Goal: Communication & Community: Answer question/provide support

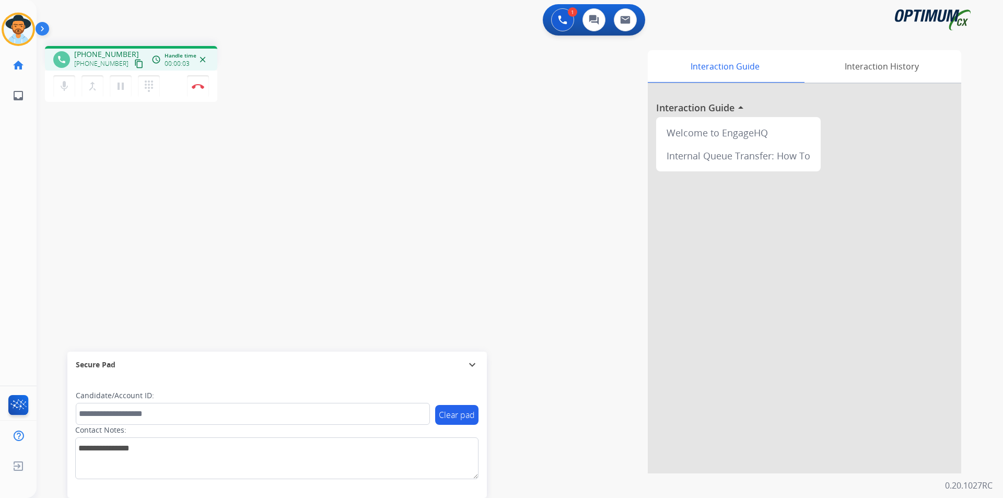
drag, startPoint x: 517, startPoint y: 80, endPoint x: 877, endPoint y: 161, distance: 368.5
click at [517, 80] on div "Interaction Guide Interaction History Interaction Guide arrow_drop_up Welcome t…" at bounding box center [653, 261] width 615 height 423
click at [104, 55] on span "[PHONE_NUMBER]" at bounding box center [106, 54] width 65 height 10
copy span "15862246096"
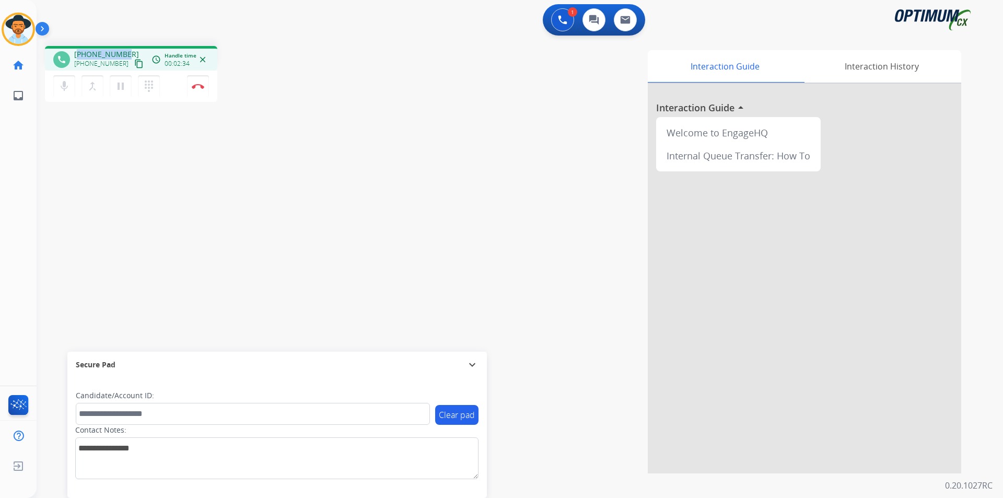
click at [110, 50] on span "[PHONE_NUMBER]" at bounding box center [106, 54] width 65 height 10
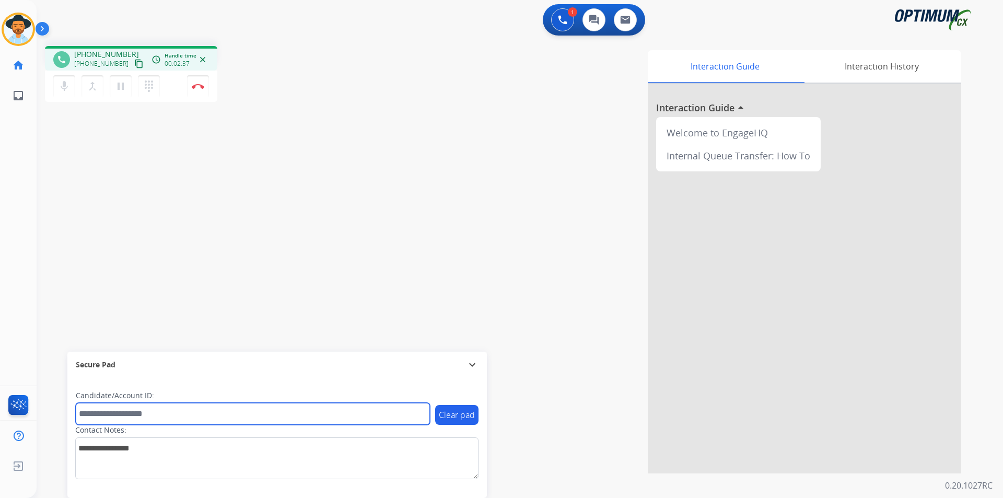
click at [180, 409] on input "text" at bounding box center [253, 414] width 354 height 22
paste input "**********"
type input "**********"
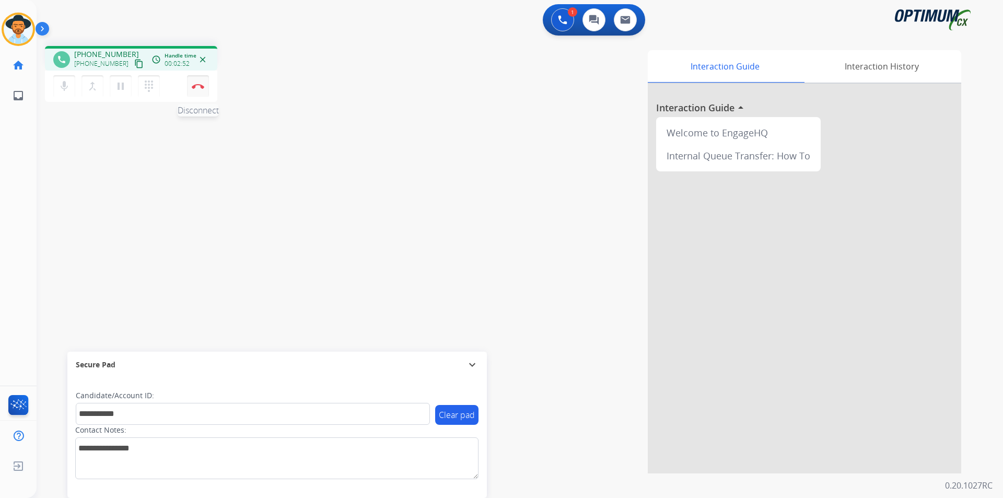
click at [203, 89] on button "Disconnect" at bounding box center [198, 86] width 22 height 22
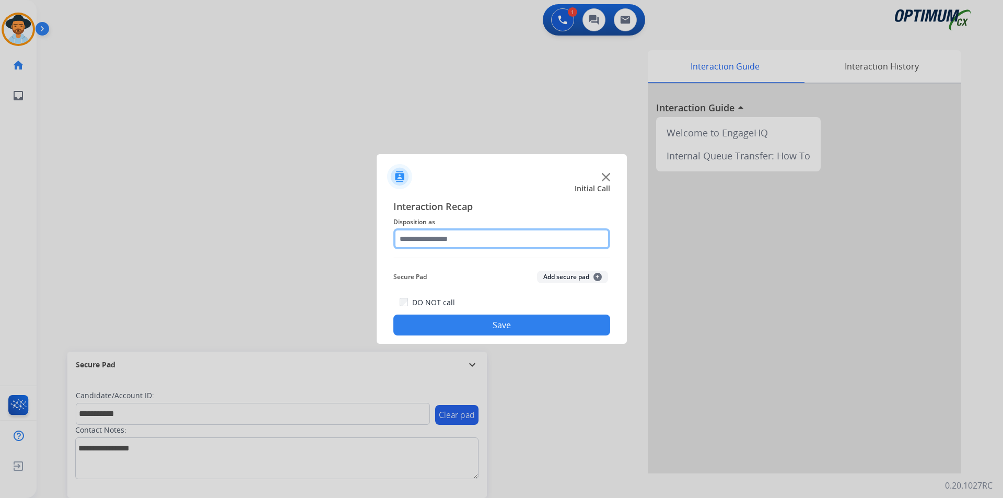
click at [441, 242] on input "text" at bounding box center [501, 238] width 217 height 21
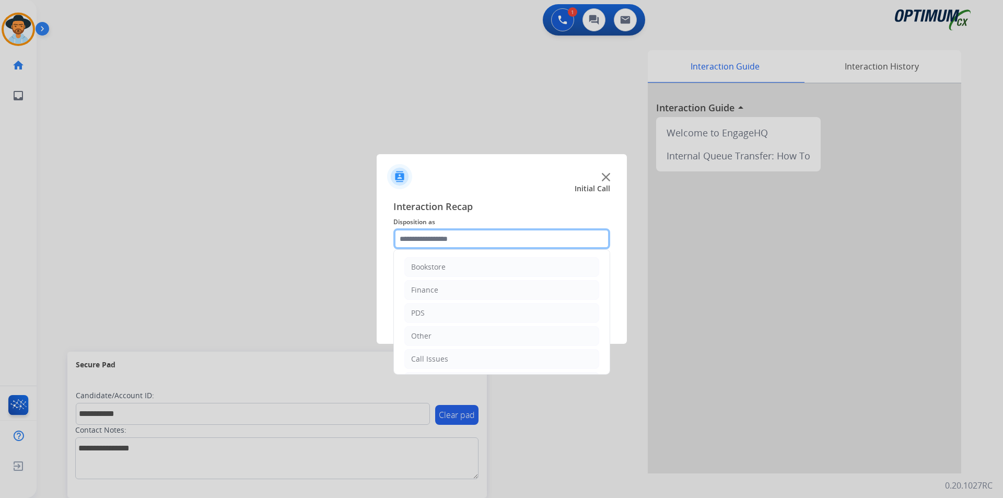
scroll to position [71, 0]
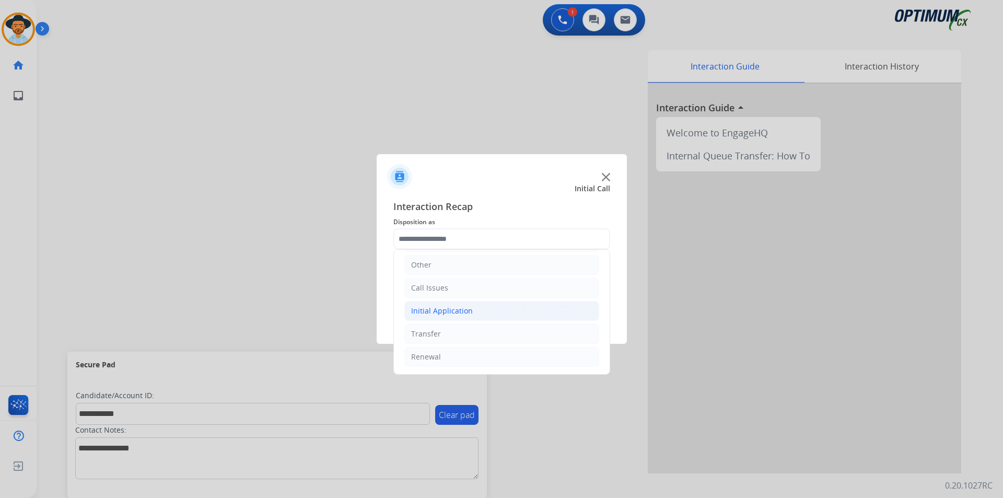
click at [495, 313] on li "Initial Application" at bounding box center [501, 311] width 195 height 20
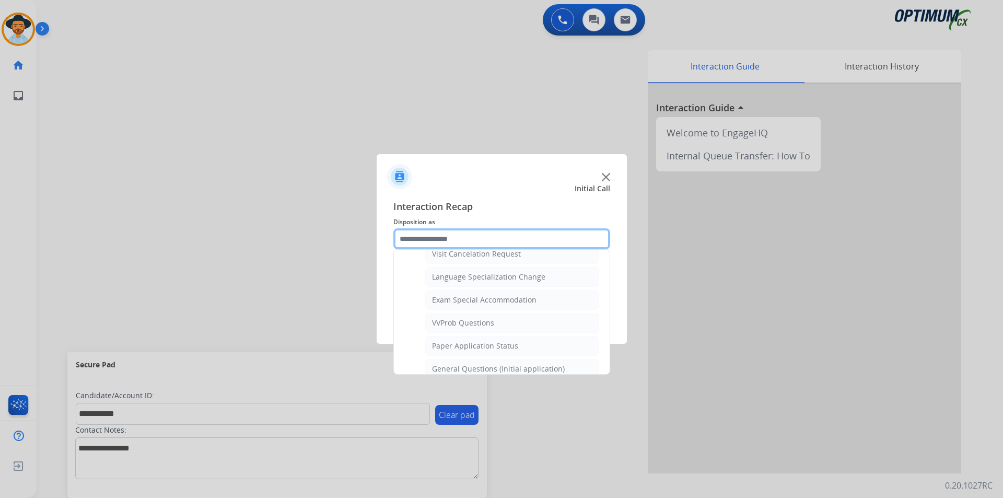
scroll to position [594, 0]
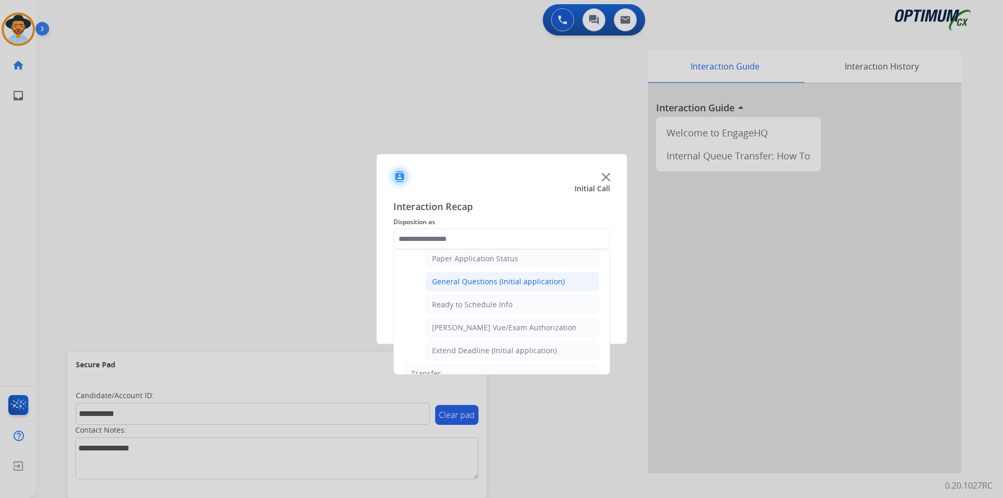
click at [500, 287] on div "General Questions (Initial application)" at bounding box center [498, 281] width 133 height 10
type input "**********"
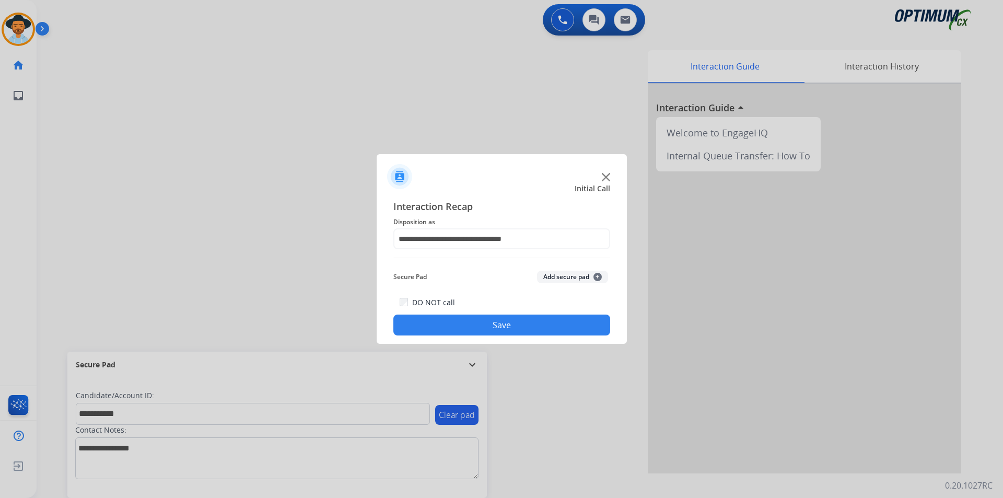
click at [459, 322] on button "Save" at bounding box center [501, 325] width 217 height 21
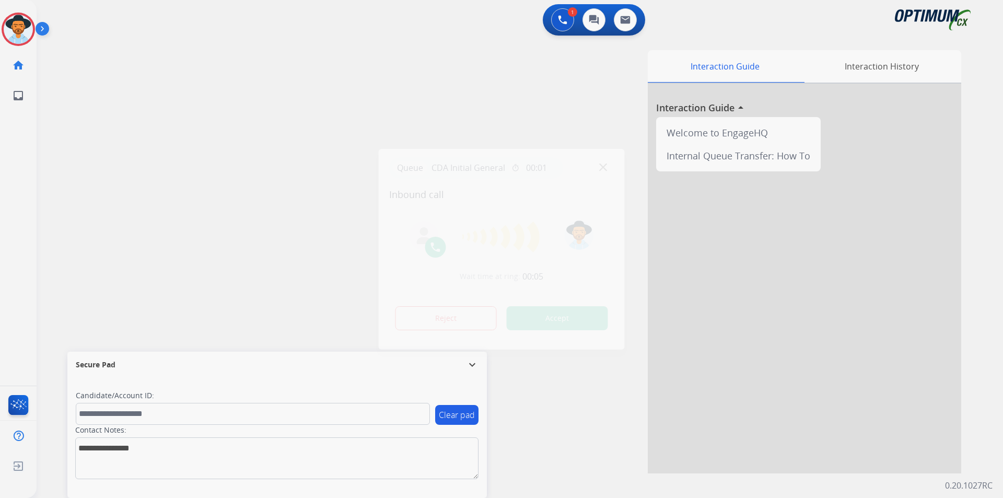
click at [228, 130] on div at bounding box center [501, 249] width 1003 height 498
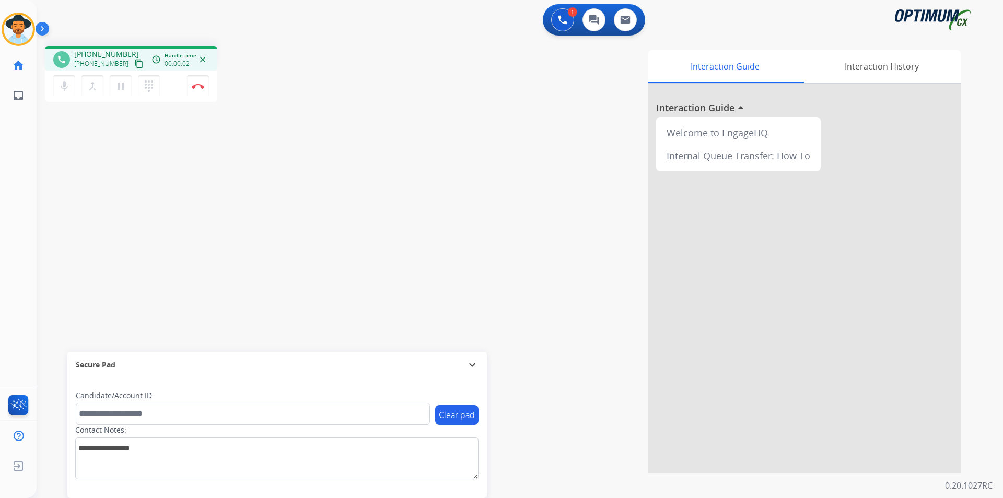
click at [110, 54] on span "+16626350403" at bounding box center [106, 54] width 65 height 10
copy span "16626350403"
click at [65, 86] on mat-icon "mic" at bounding box center [64, 86] width 13 height 13
click at [65, 86] on mat-icon "mic_off" at bounding box center [64, 86] width 13 height 13
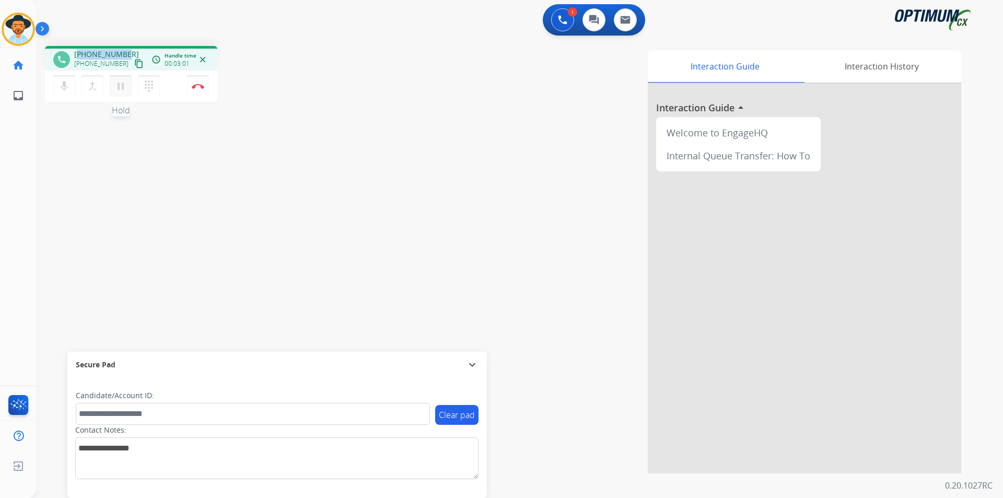
click at [120, 88] on mat-icon "pause" at bounding box center [120, 86] width 13 height 13
click at [126, 86] on mat-icon "play_arrow" at bounding box center [120, 86] width 13 height 13
copy span "16626350403"
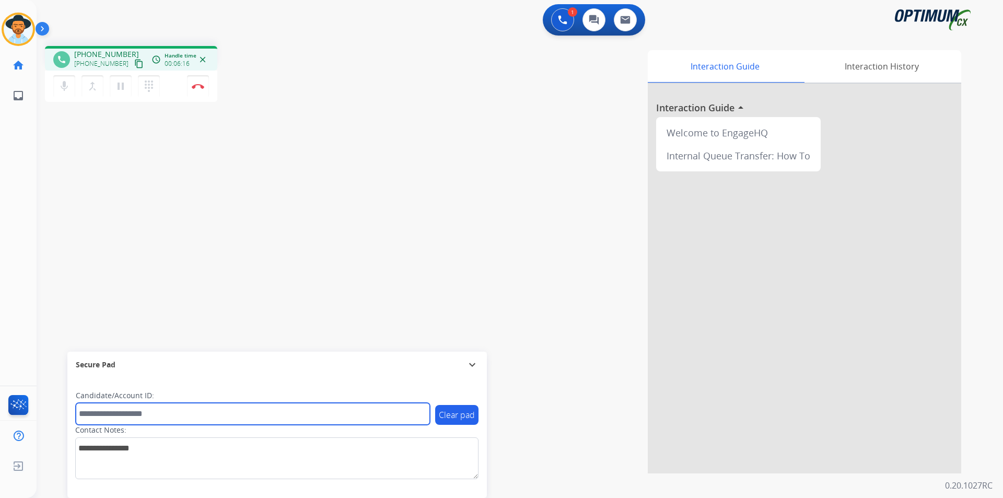
click at [196, 412] on input "text" at bounding box center [253, 414] width 354 height 22
paste input "**********"
type input "**********"
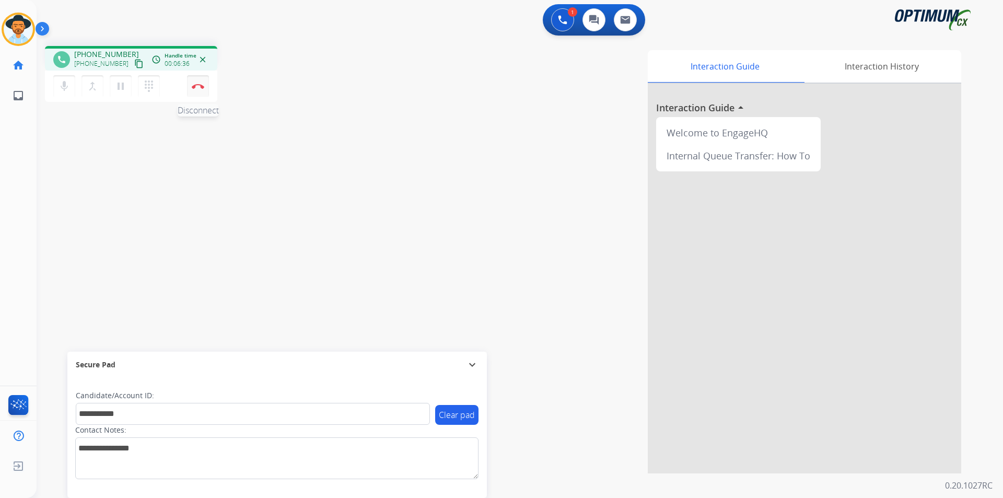
click at [197, 87] on img at bounding box center [198, 86] width 13 height 5
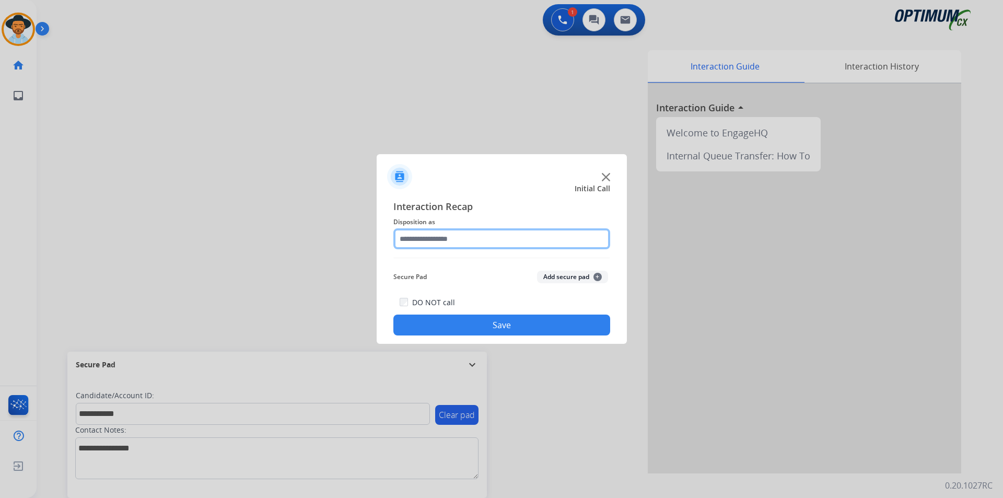
click at [507, 240] on input "text" at bounding box center [501, 238] width 217 height 21
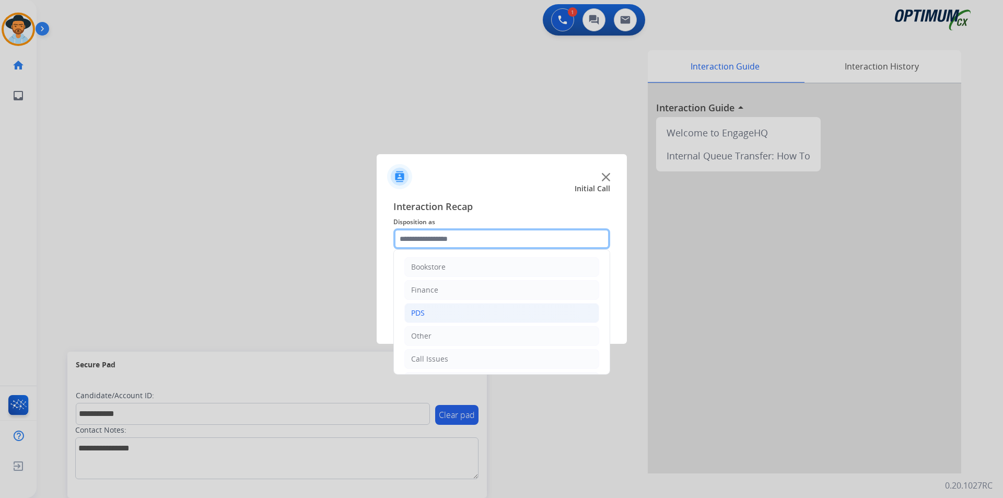
scroll to position [71, 0]
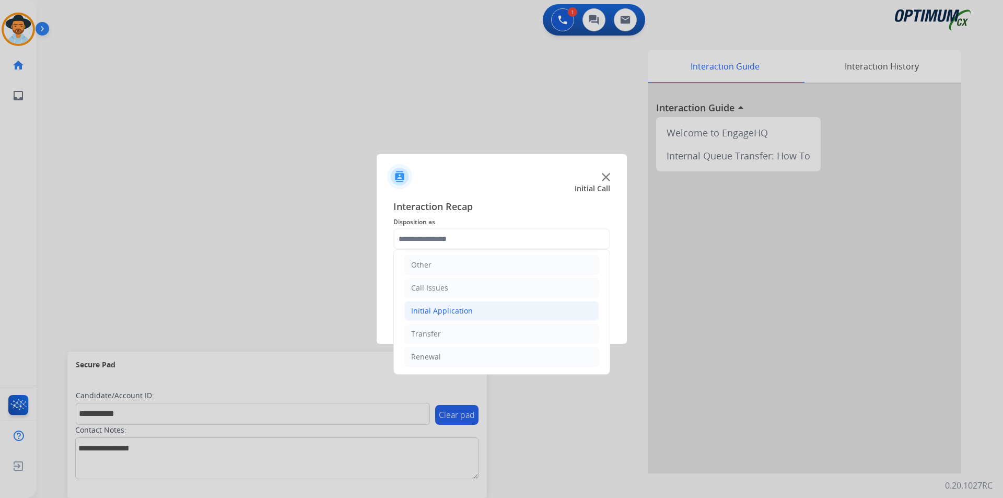
click at [522, 312] on li "Initial Application" at bounding box center [501, 311] width 195 height 20
click at [526, 333] on div "Credential Resend (Initial application)" at bounding box center [498, 334] width 132 height 10
type input "**********"
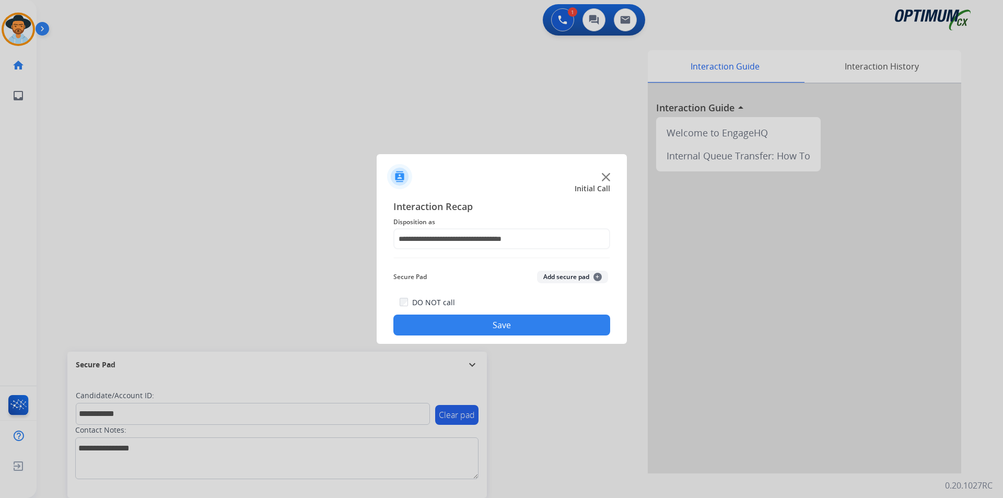
click at [508, 332] on button "Save" at bounding box center [501, 325] width 217 height 21
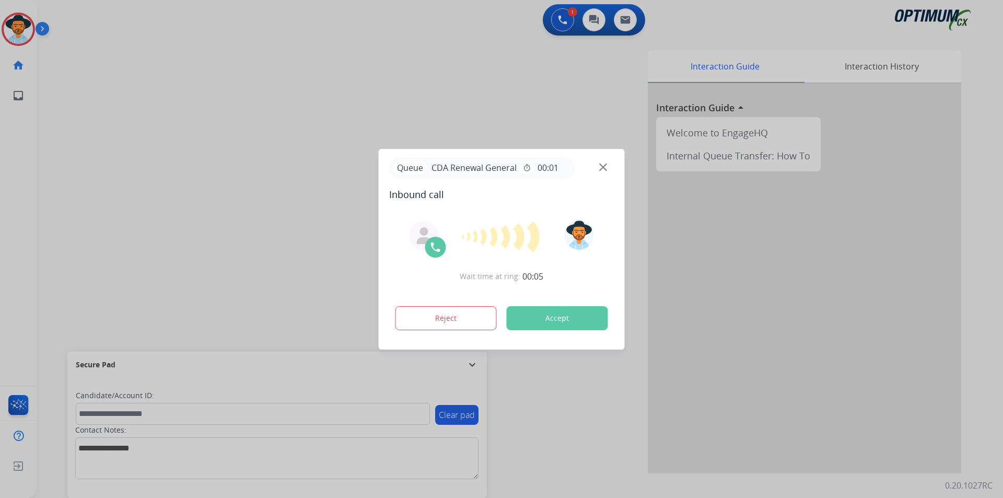
click at [348, 36] on div at bounding box center [501, 249] width 1003 height 498
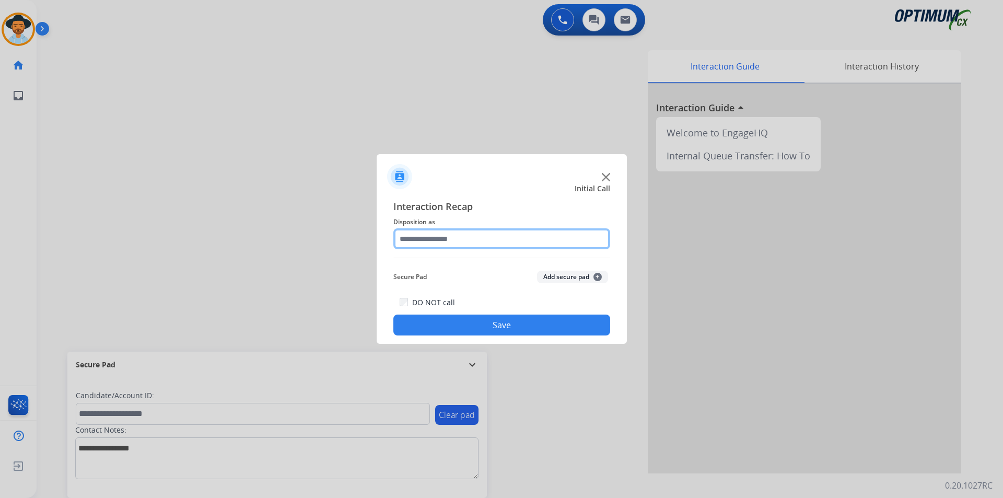
click at [535, 244] on input "text" at bounding box center [501, 238] width 217 height 21
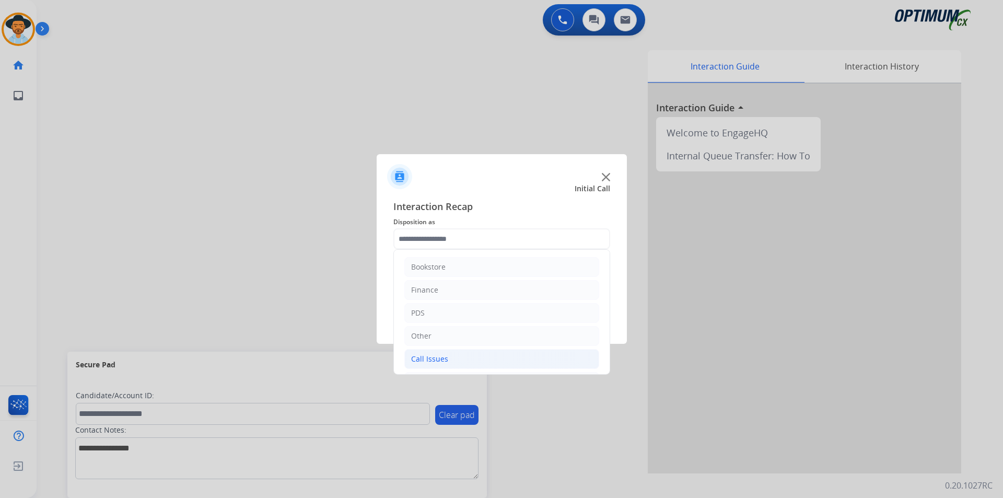
click at [442, 354] on div "Call Issues" at bounding box center [429, 359] width 37 height 10
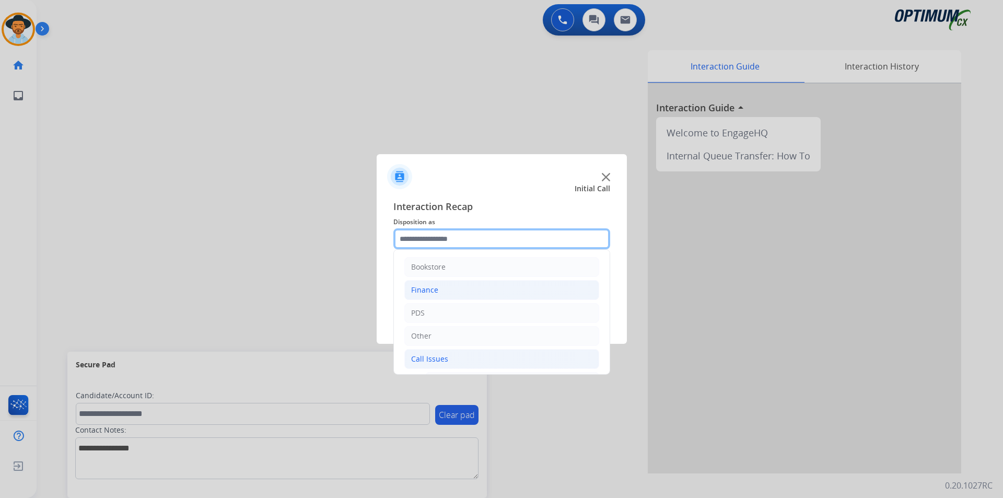
scroll to position [87, 0]
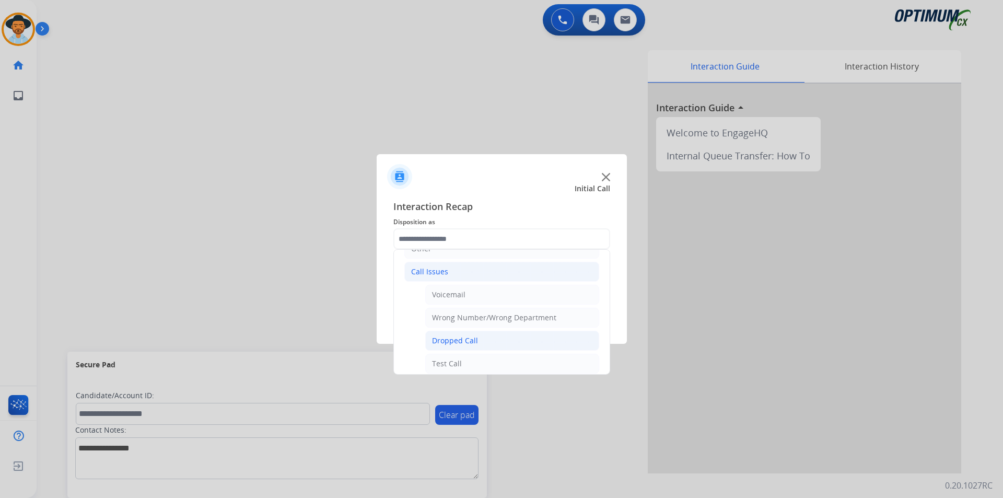
click at [454, 334] on li "Dropped Call" at bounding box center [512, 341] width 174 height 20
type input "**********"
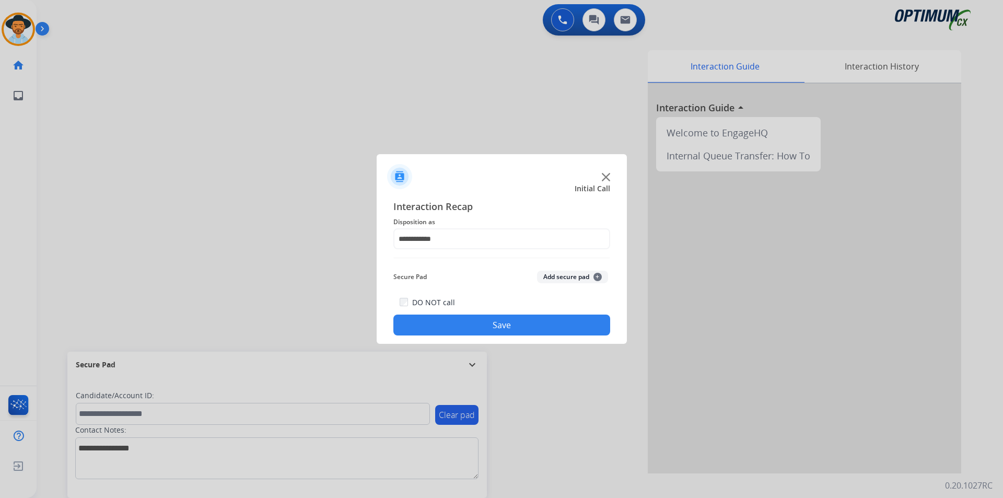
click at [447, 320] on button "Save" at bounding box center [501, 325] width 217 height 21
click at [602, 176] on img at bounding box center [606, 177] width 8 height 8
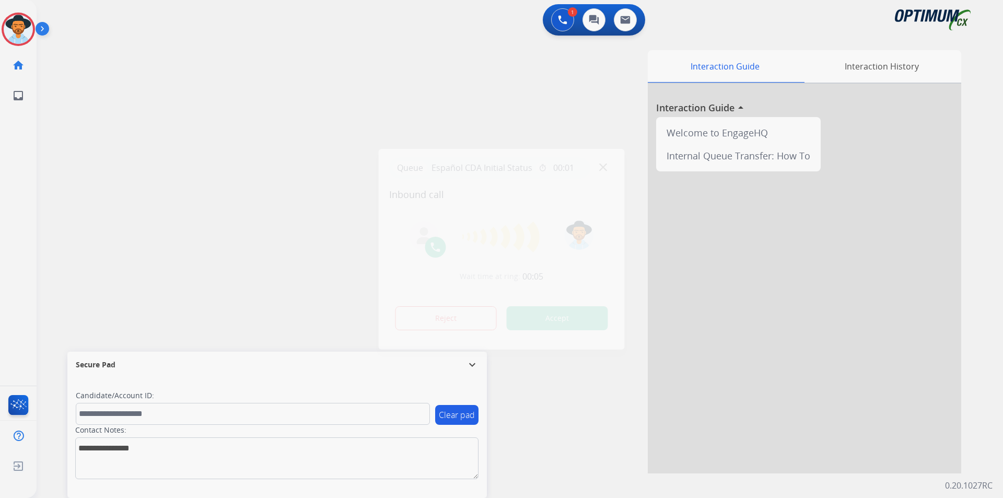
click at [394, 104] on div at bounding box center [501, 249] width 1003 height 498
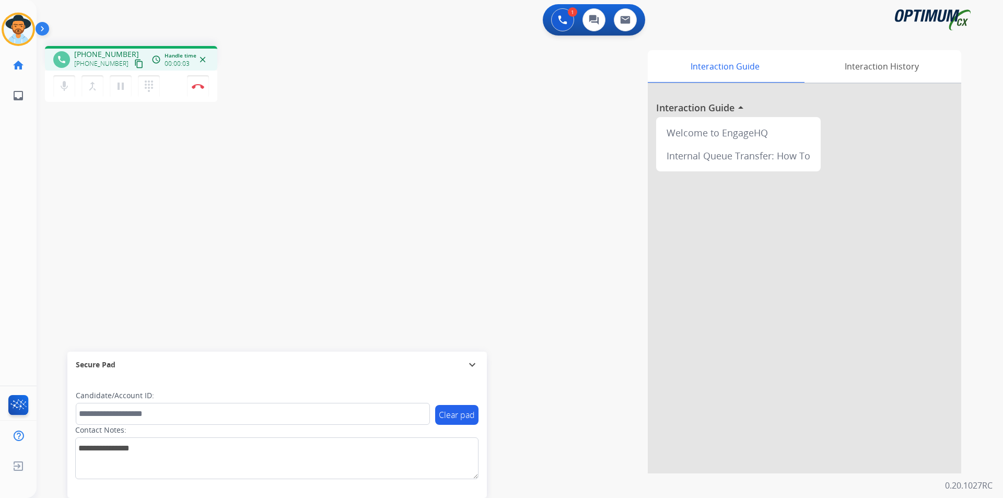
click at [111, 53] on span "+13854187949" at bounding box center [106, 54] width 65 height 10
copy span "13854187949"
click at [487, 29] on div "1 Voice Interactions 0 Chat Interactions 0 Email Interactions" at bounding box center [513, 20] width 929 height 33
click at [190, 88] on button "Disconnect" at bounding box center [198, 86] width 22 height 22
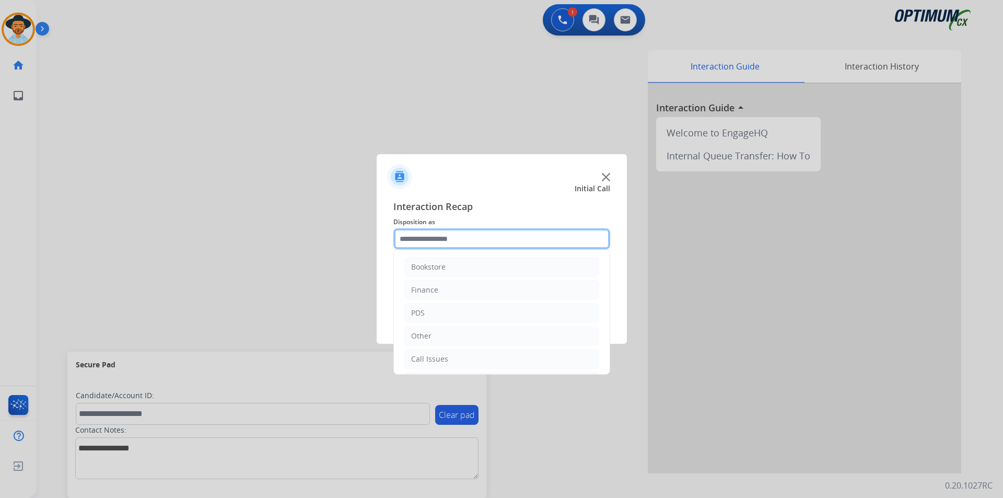
click at [536, 242] on input "text" at bounding box center [501, 238] width 217 height 21
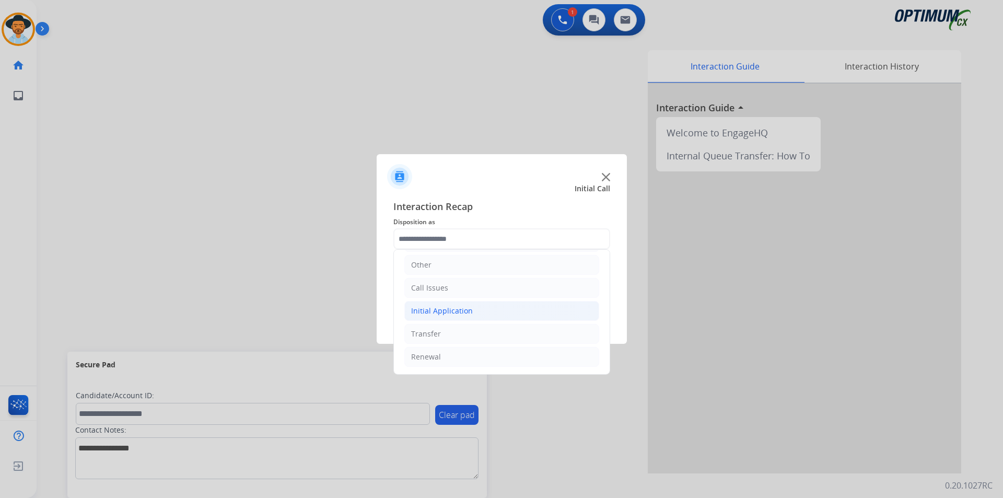
click at [509, 307] on li "Initial Application" at bounding box center [501, 311] width 195 height 20
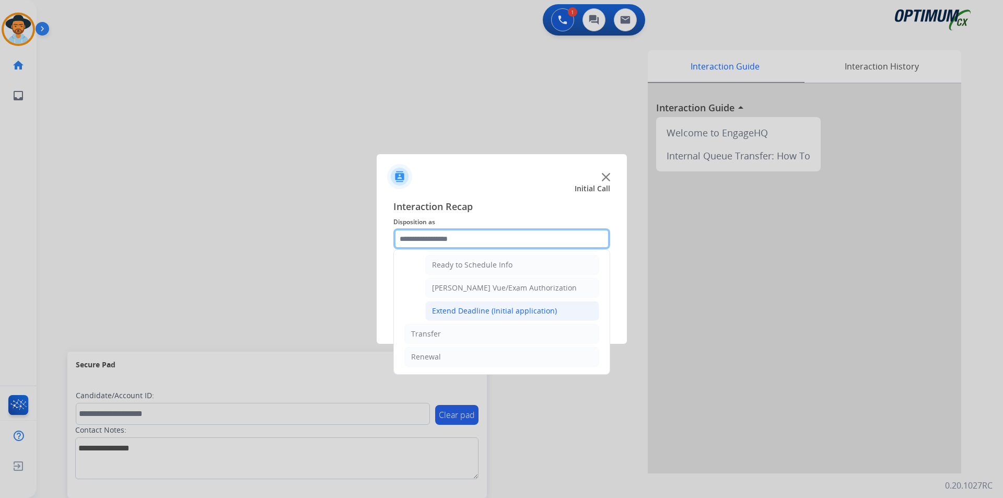
scroll to position [556, 0]
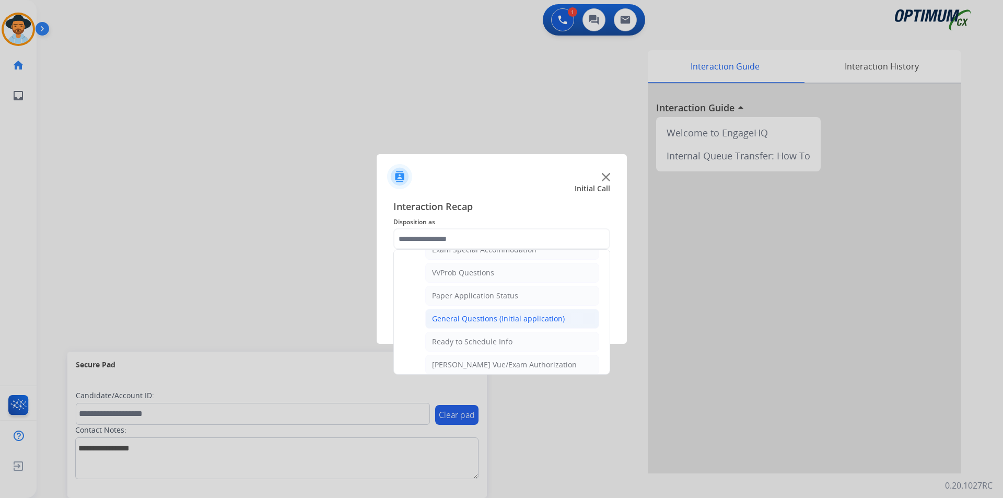
click at [499, 324] on div "General Questions (Initial application)" at bounding box center [498, 318] width 133 height 10
type input "**********"
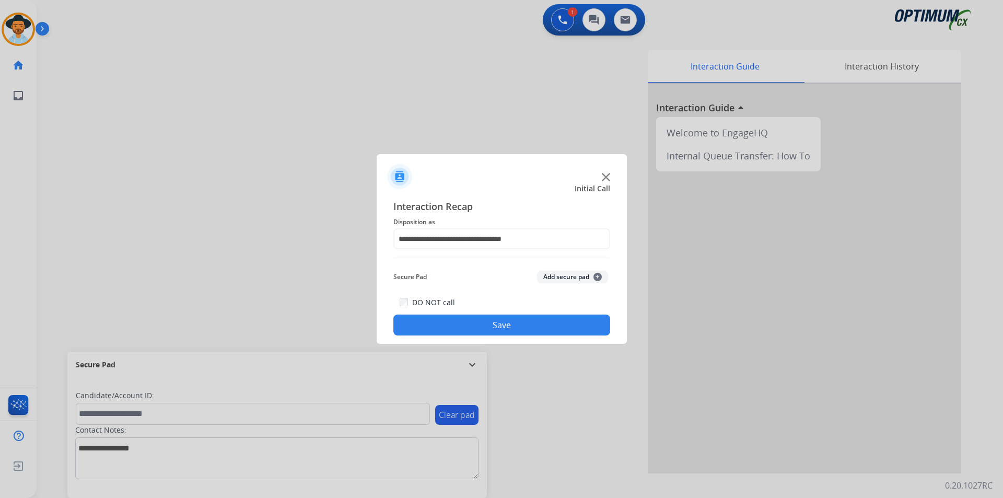
click at [487, 323] on button "Save" at bounding box center [501, 325] width 217 height 21
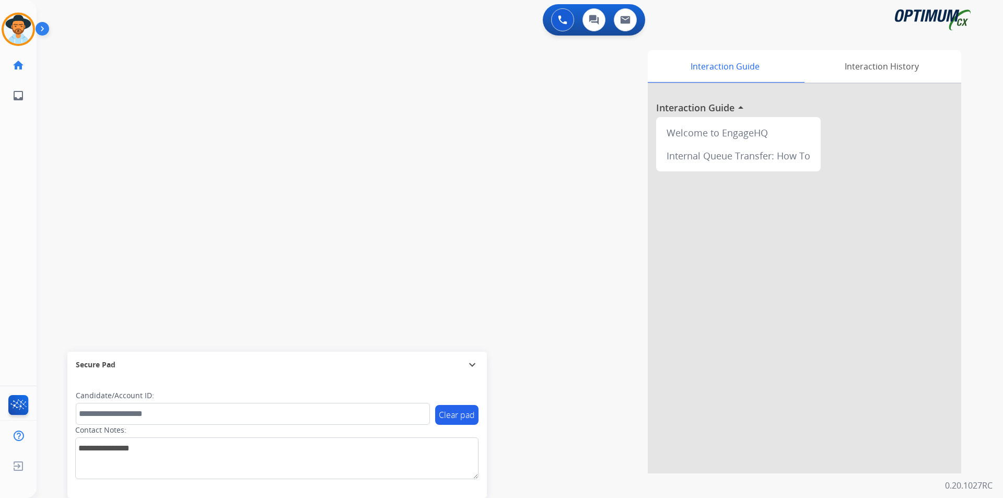
click at [560, 127] on div "Interaction Guide Interaction History Interaction Guide arrow_drop_up Welcome t…" at bounding box center [653, 261] width 615 height 423
click at [212, 97] on div at bounding box center [501, 249] width 1003 height 498
click at [113, 54] on span "+13026909666" at bounding box center [106, 54] width 65 height 10
copy span "13026909666"
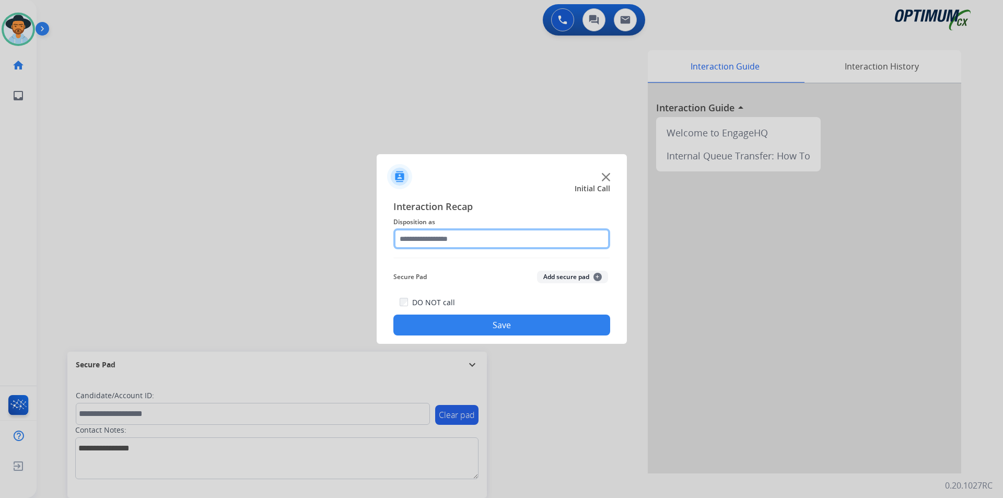
click at [515, 243] on input "text" at bounding box center [501, 238] width 217 height 21
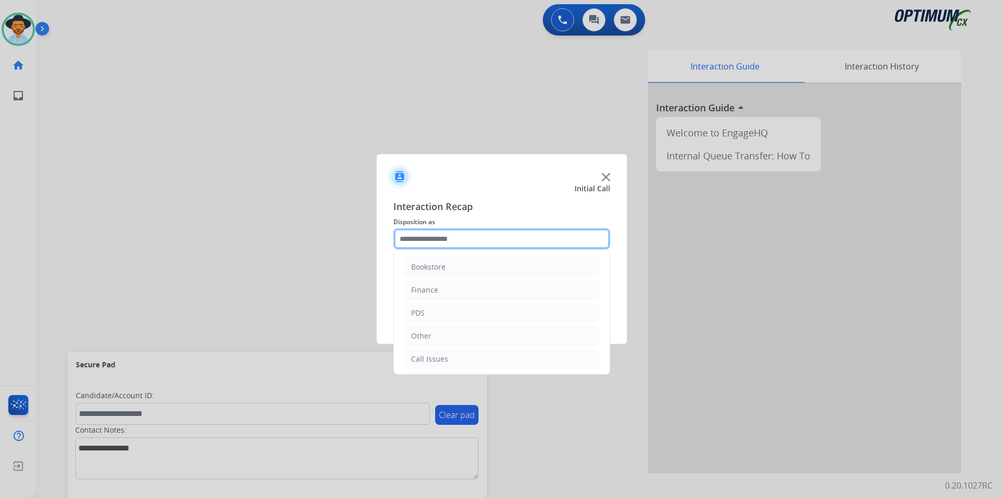
scroll to position [71, 0]
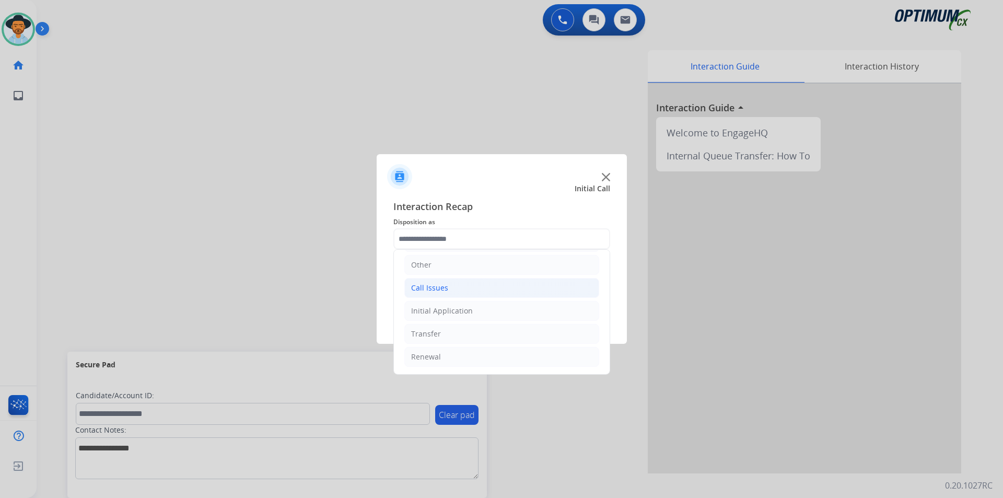
click at [474, 293] on li "Call Issues" at bounding box center [501, 288] width 195 height 20
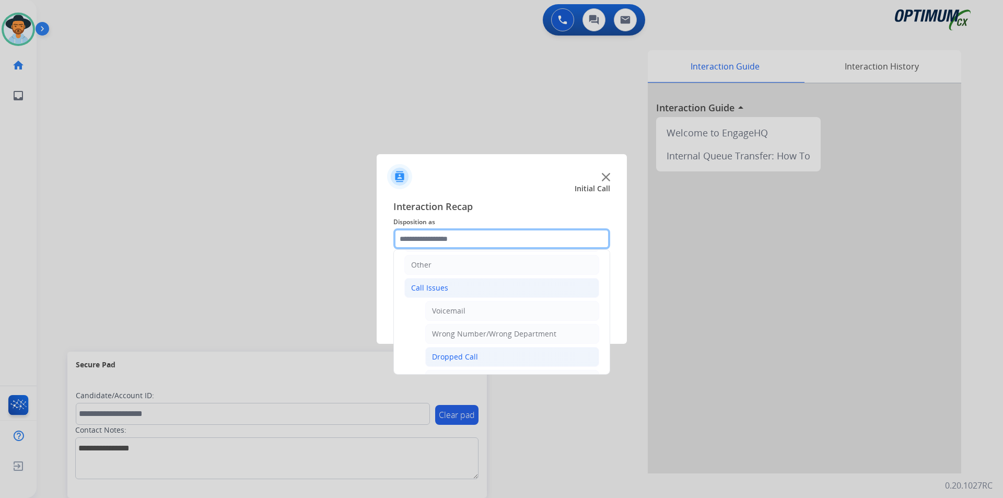
scroll to position [186, 0]
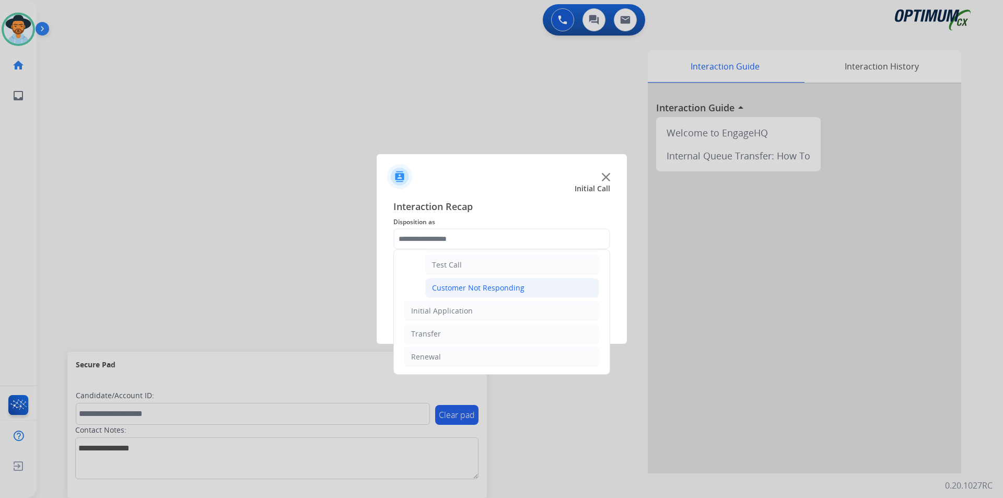
click at [469, 289] on div "Customer Not Responding" at bounding box center [478, 288] width 92 height 10
type input "**********"
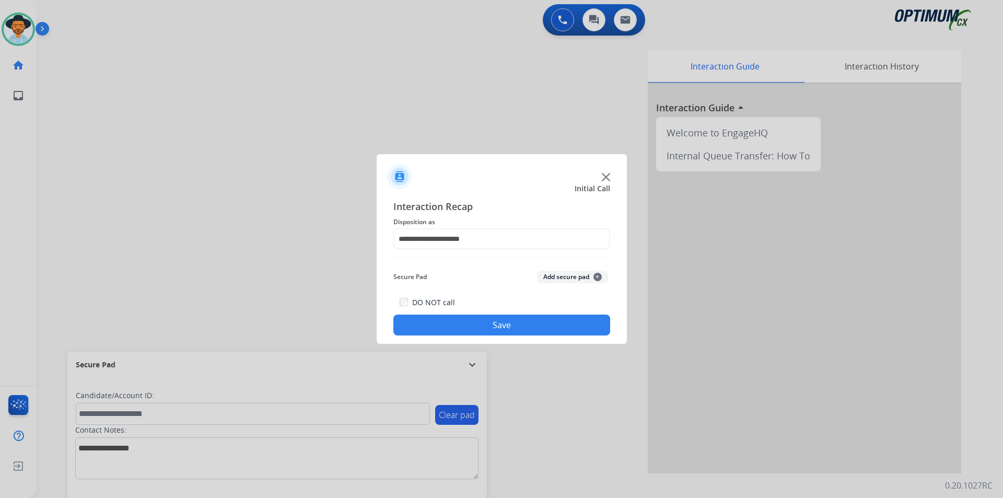
click at [451, 321] on button "Save" at bounding box center [501, 325] width 217 height 21
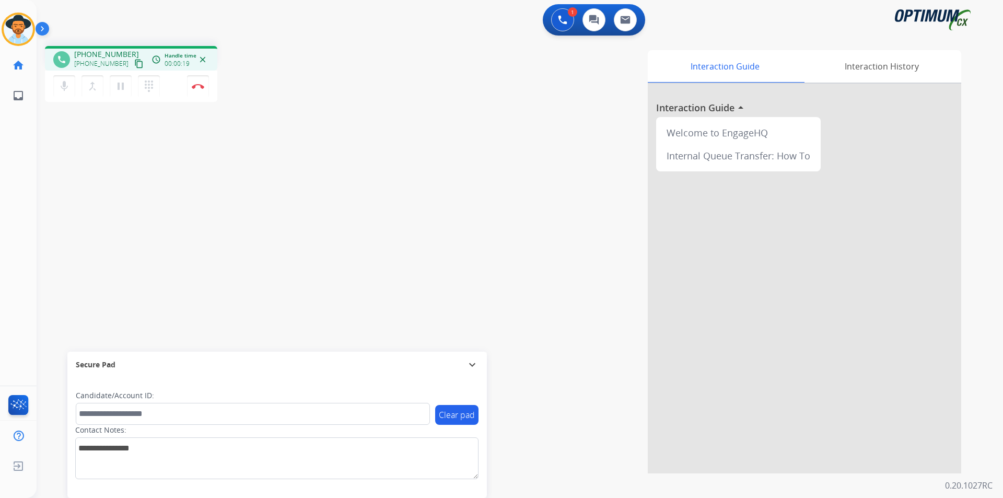
click at [435, 115] on div "Interaction Guide Interaction History Interaction Guide arrow_drop_up Welcome t…" at bounding box center [653, 261] width 615 height 423
click at [102, 50] on span "[PHONE_NUMBER]" at bounding box center [106, 54] width 65 height 10
copy span "17403343967"
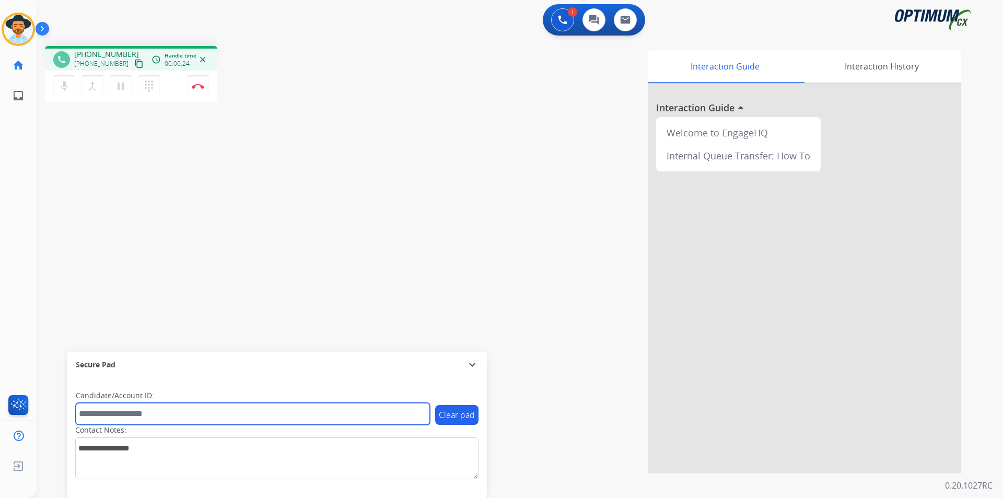
click at [218, 415] on input "text" at bounding box center [253, 414] width 354 height 22
type input "**********"
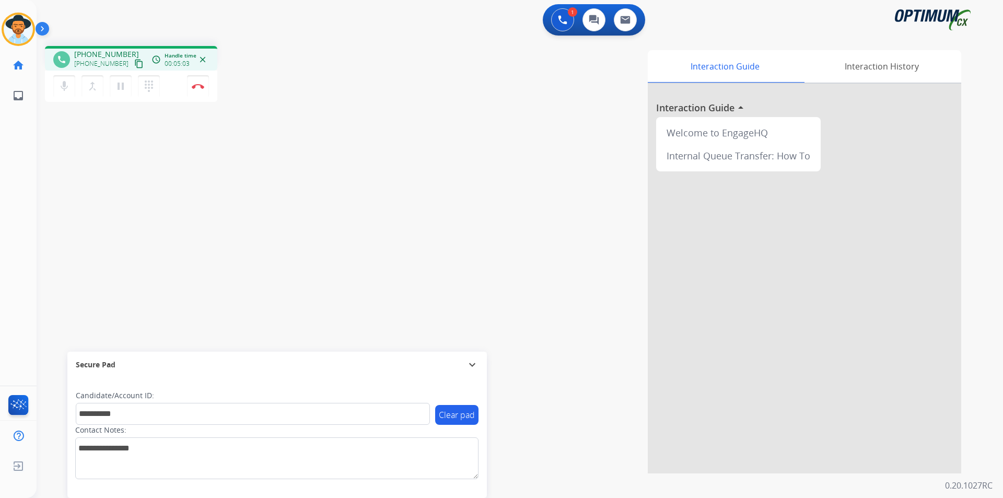
click at [297, 55] on div "phone +17403343967 +17403343967 content_copy access_time Call metrics Queue 00:…" at bounding box center [193, 75] width 297 height 59
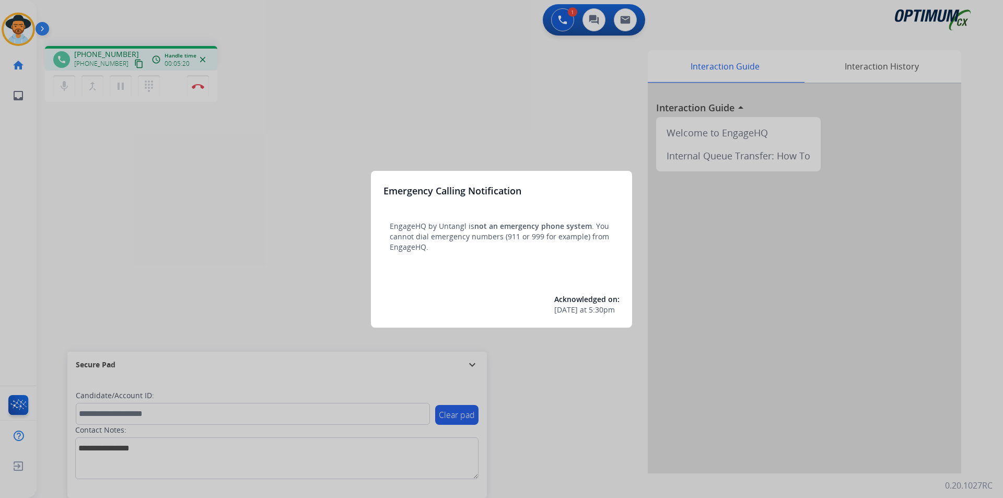
click at [438, 36] on div at bounding box center [501, 249] width 1003 height 498
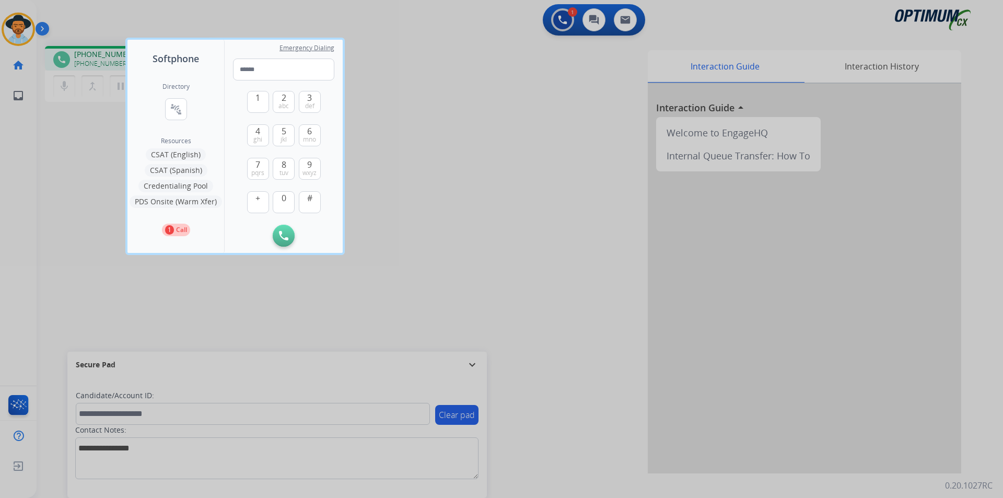
click at [404, 171] on div at bounding box center [501, 249] width 1003 height 498
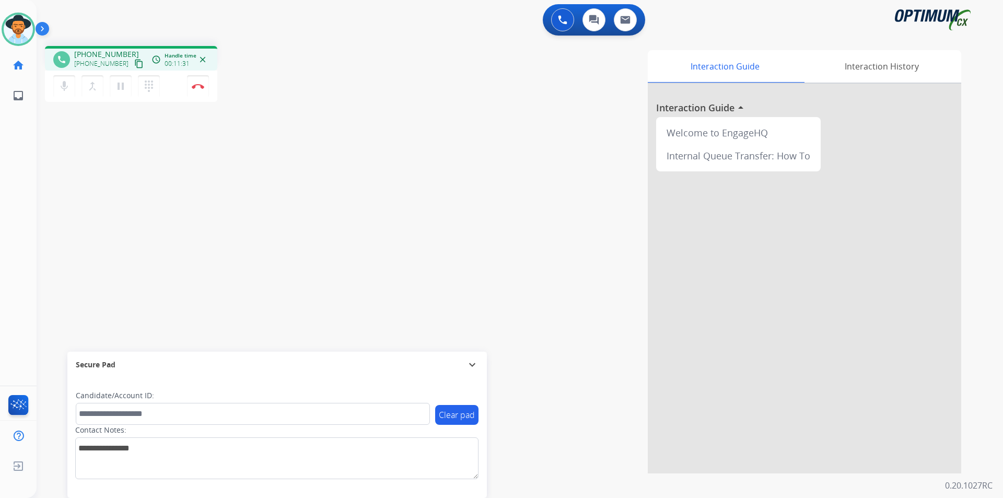
click at [414, 120] on div "Interaction Guide Interaction History Interaction Guide arrow_drop_up Welcome t…" at bounding box center [653, 261] width 615 height 423
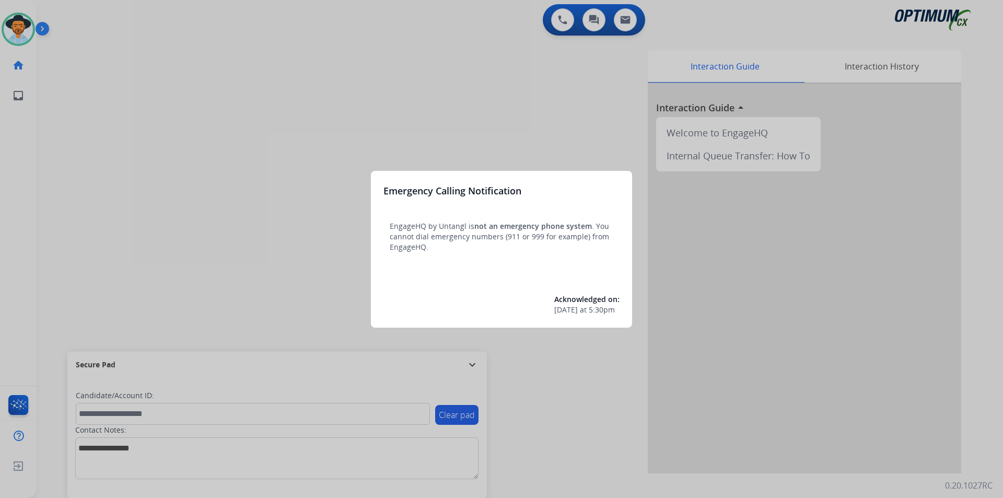
click at [320, 49] on div at bounding box center [501, 249] width 1003 height 498
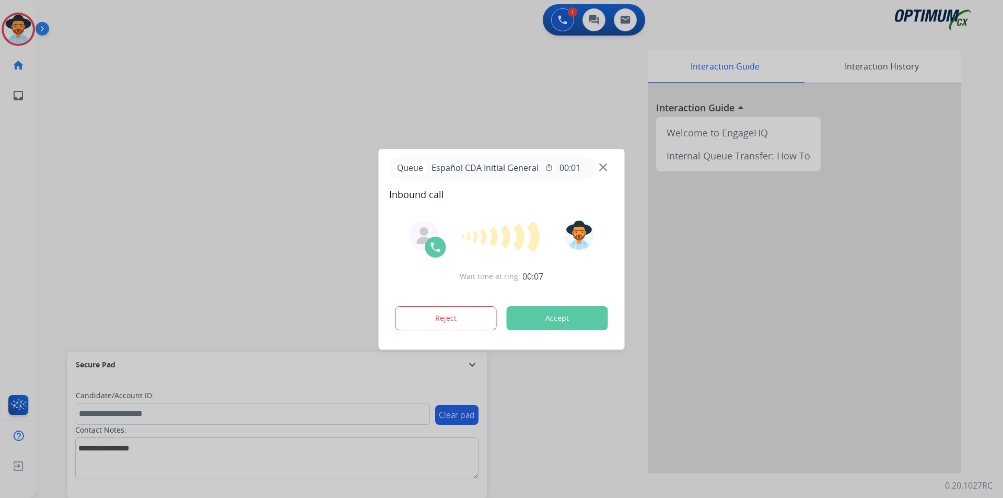
click at [270, 73] on div at bounding box center [501, 249] width 1003 height 498
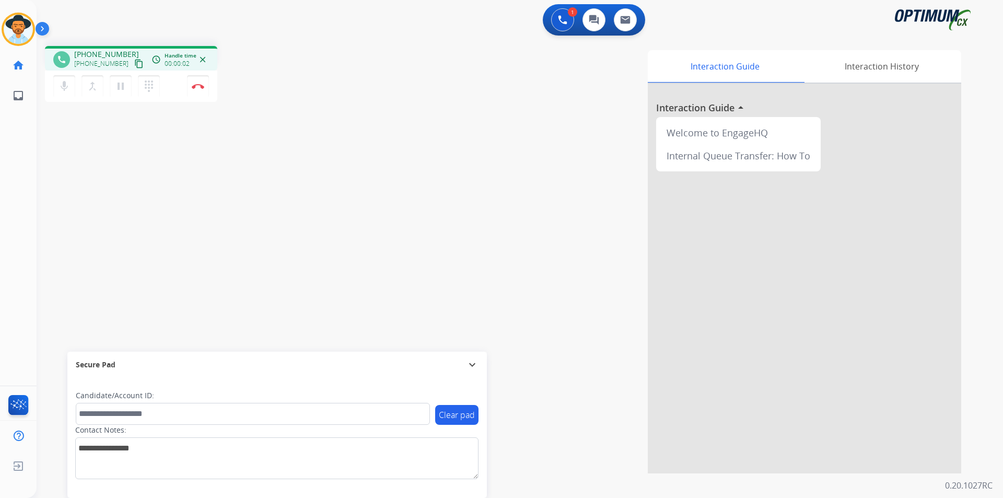
click at [106, 54] on span "[PHONE_NUMBER]" at bounding box center [106, 54] width 65 height 10
copy span "17744414750"
click at [110, 54] on span "[PHONE_NUMBER]" at bounding box center [106, 54] width 65 height 10
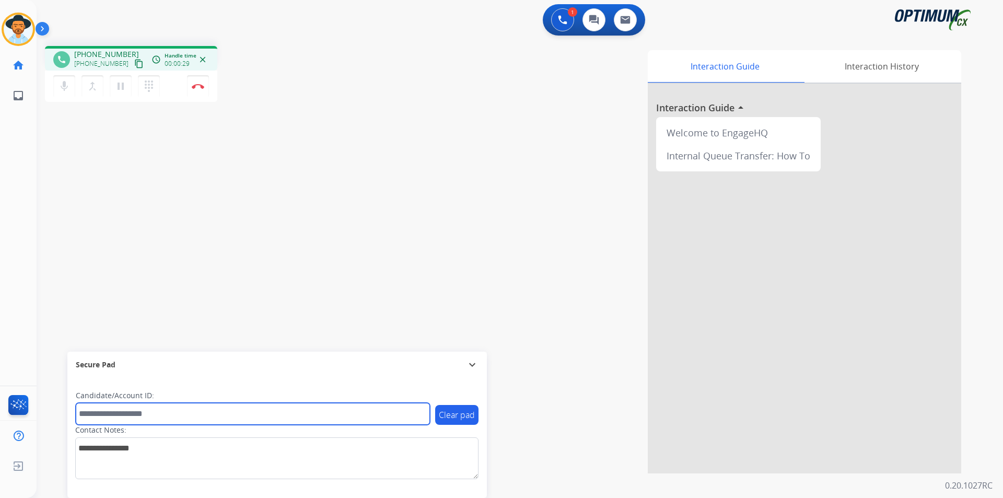
click at [229, 416] on input "text" at bounding box center [253, 414] width 354 height 22
paste input "**********"
click at [83, 411] on input "**********" at bounding box center [253, 414] width 354 height 22
type input "**********"
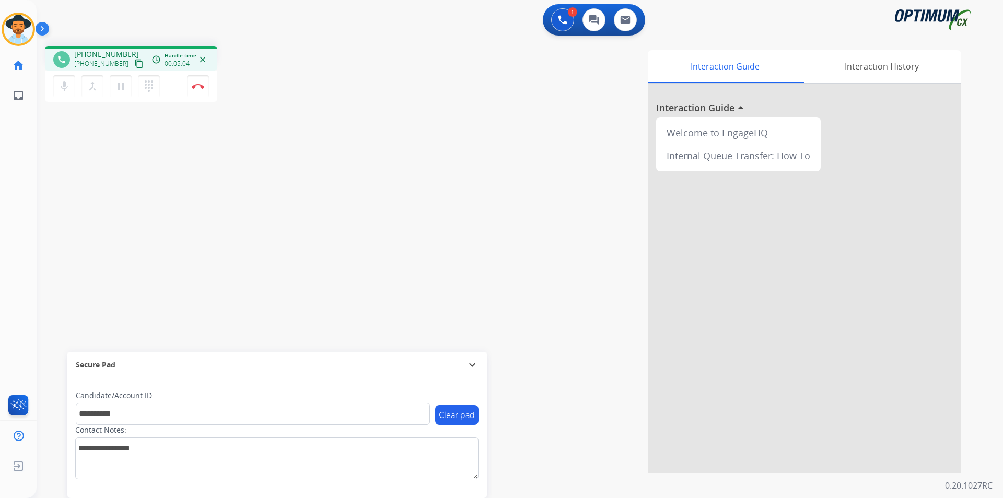
click at [585, 151] on div "Interaction Guide Interaction History Interaction Guide arrow_drop_up Welcome t…" at bounding box center [653, 261] width 615 height 423
click at [196, 89] on button "Disconnect" at bounding box center [198, 86] width 22 height 22
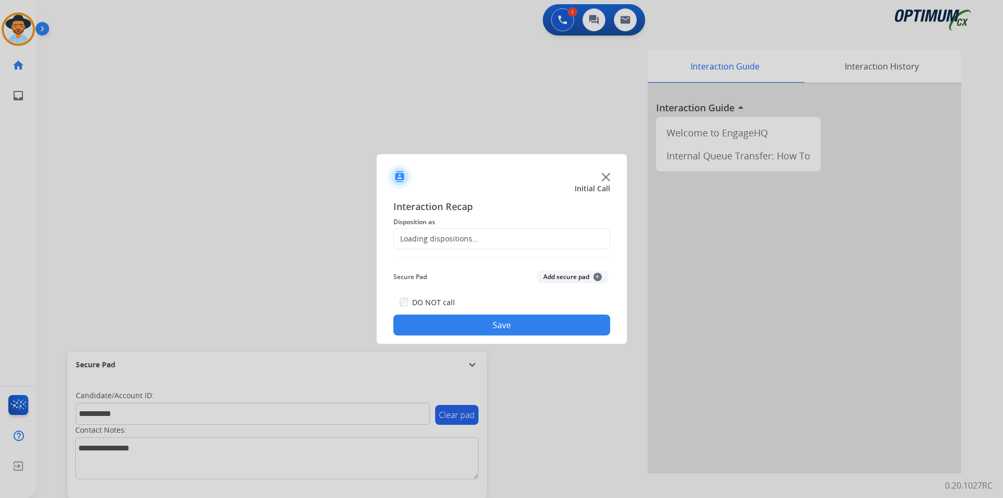
click at [530, 232] on div "Loading dispositions..." at bounding box center [501, 238] width 217 height 21
click at [529, 236] on input "text" at bounding box center [501, 238] width 217 height 21
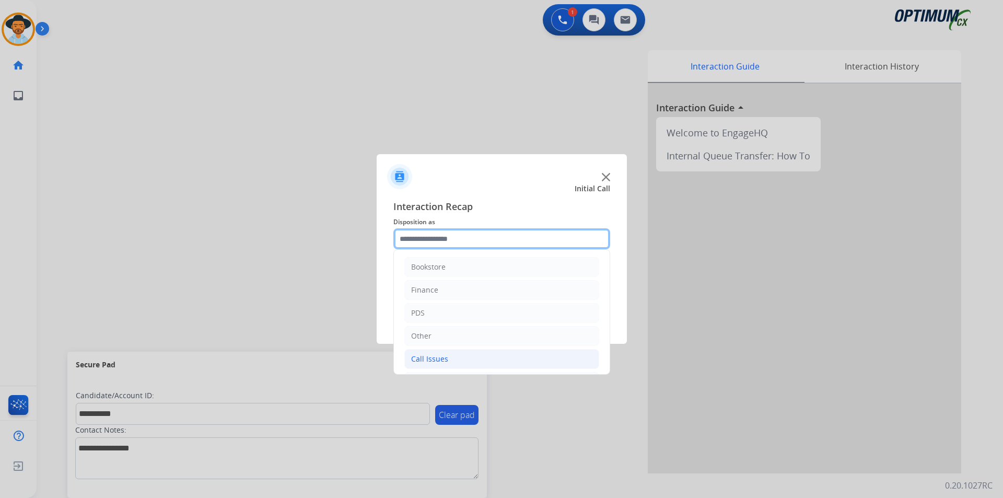
scroll to position [71, 0]
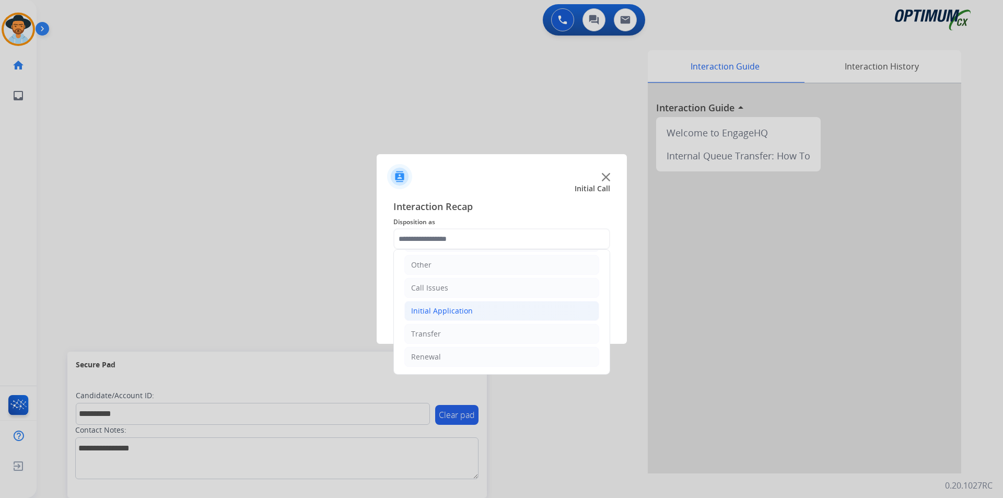
click at [509, 309] on li "Initial Application" at bounding box center [501, 311] width 195 height 20
click at [536, 334] on div "Credential Resend (Initial application)" at bounding box center [498, 334] width 132 height 10
type input "**********"
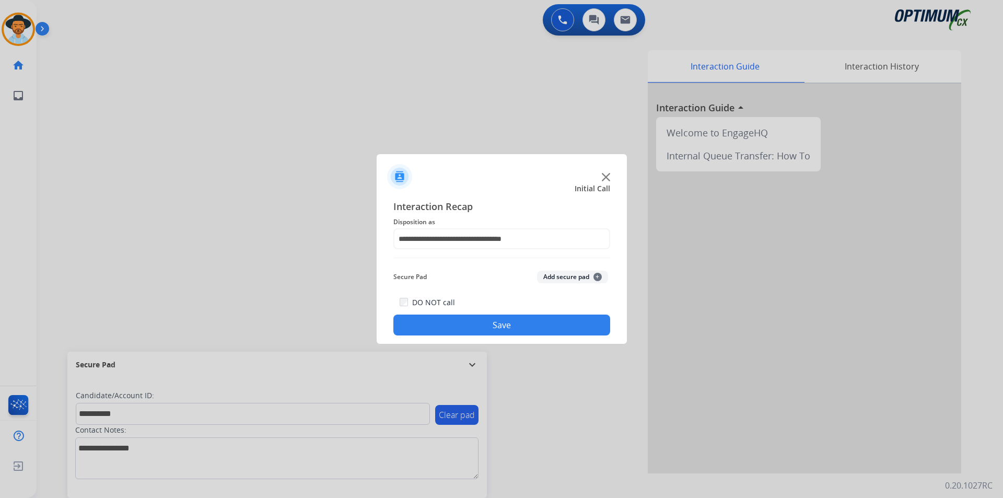
click at [505, 328] on button "Save" at bounding box center [501, 325] width 217 height 21
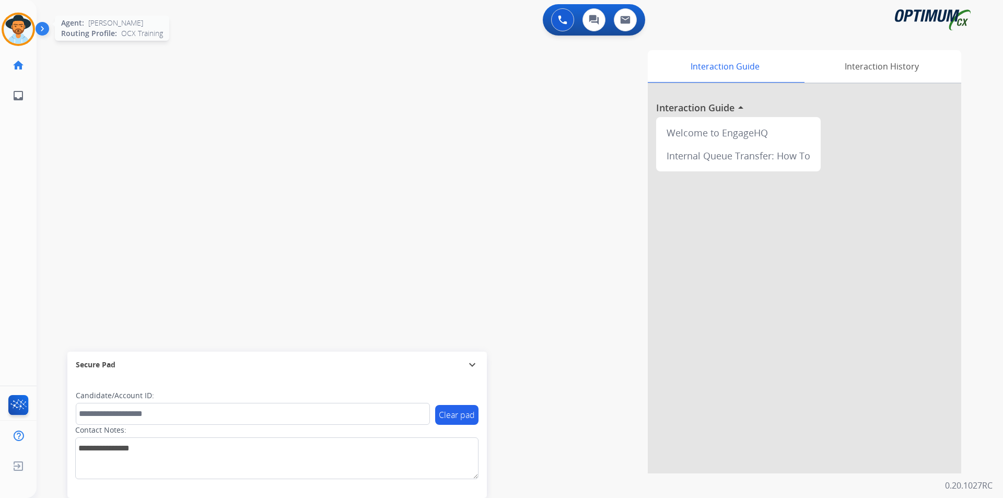
click at [14, 26] on img at bounding box center [18, 29] width 29 height 29
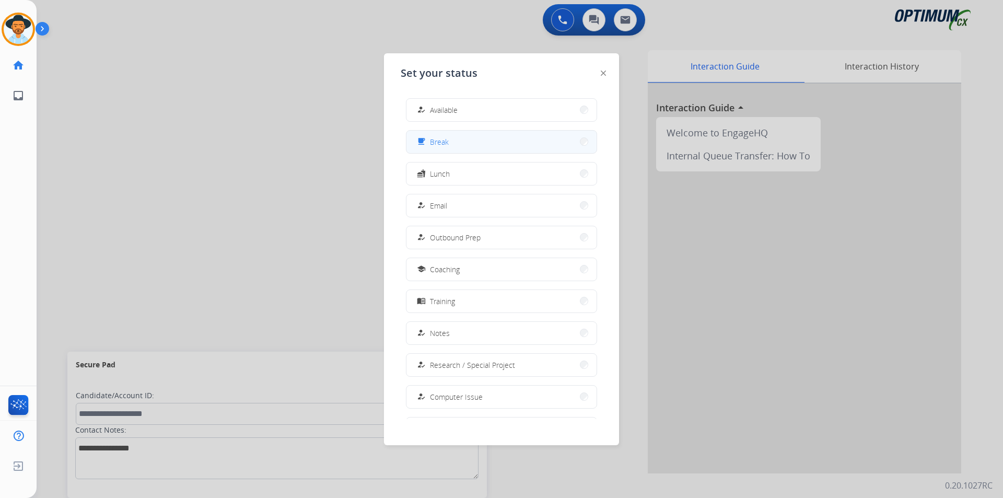
click at [498, 150] on button "free_breakfast Break" at bounding box center [501, 142] width 190 height 22
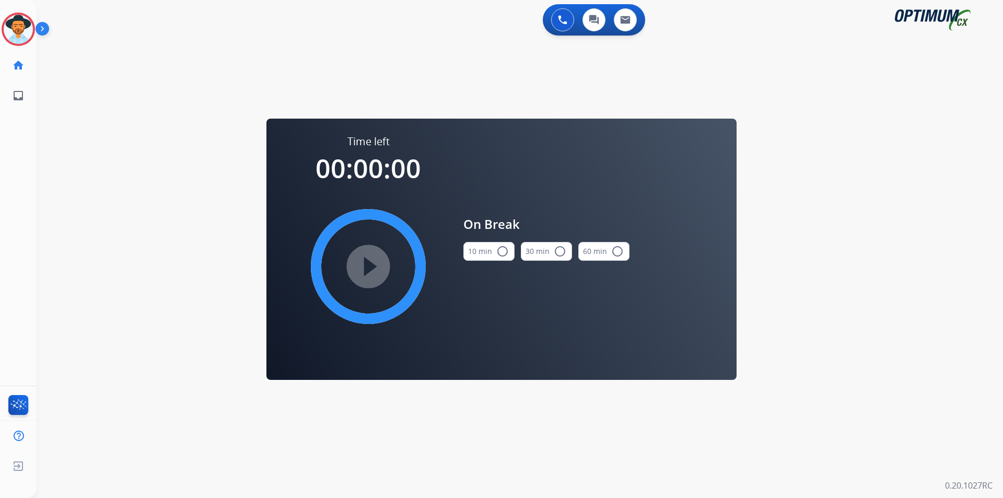
click at [506, 250] on mat-icon "radio_button_unchecked" at bounding box center [502, 251] width 13 height 13
click at [375, 265] on mat-icon "play_circle_filled" at bounding box center [368, 266] width 13 height 13
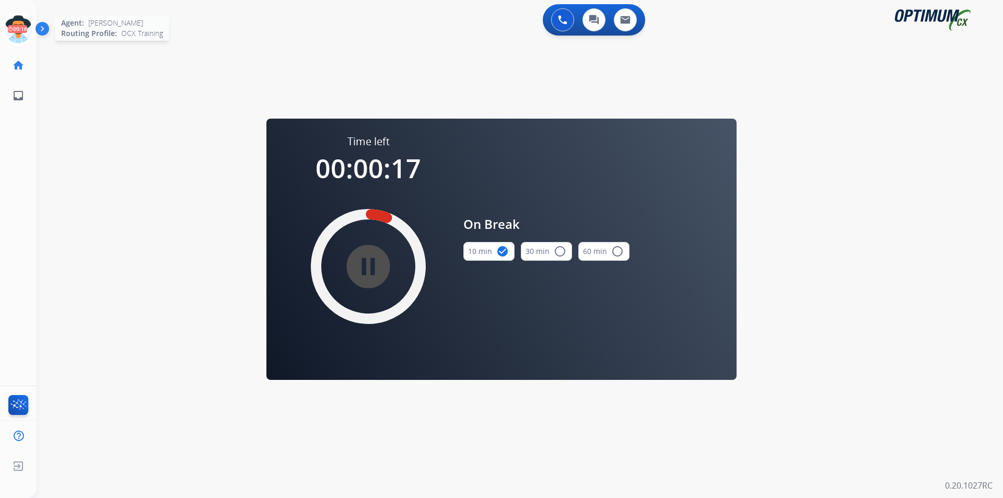
click at [23, 40] on icon at bounding box center [19, 30] width 34 height 34
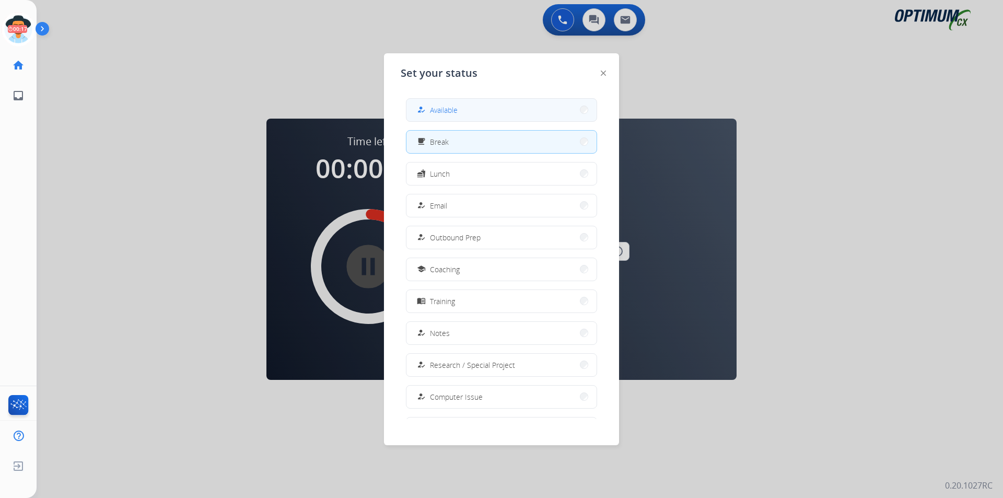
click at [449, 104] on div "how_to_reg Available" at bounding box center [436, 109] width 43 height 13
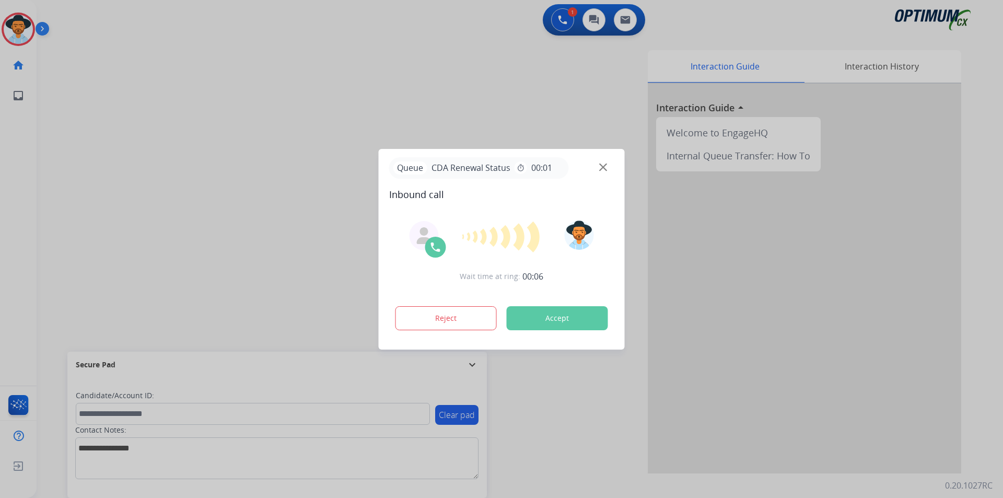
click at [231, 102] on div at bounding box center [501, 249] width 1003 height 498
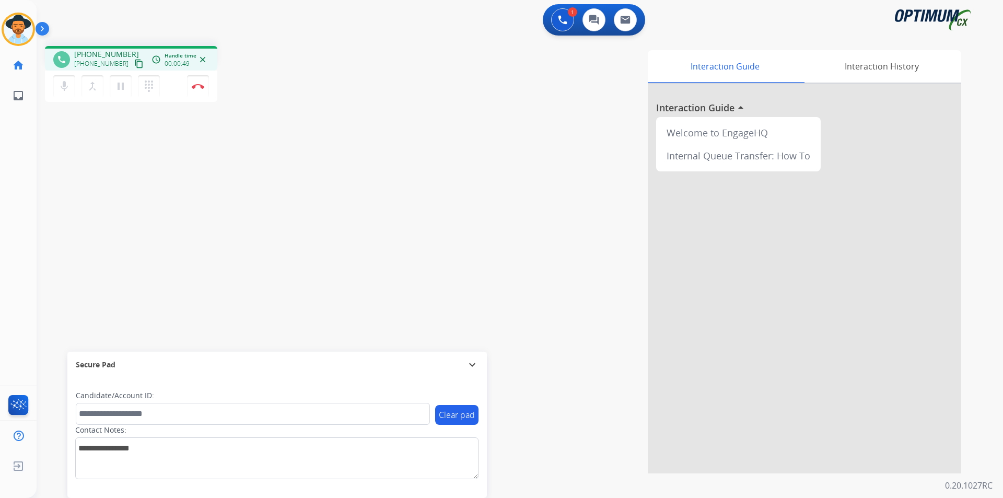
click at [114, 55] on span "[PHONE_NUMBER]" at bounding box center [106, 54] width 65 height 10
copy span "13184171351"
click at [108, 55] on span "[PHONE_NUMBER]" at bounding box center [106, 54] width 65 height 10
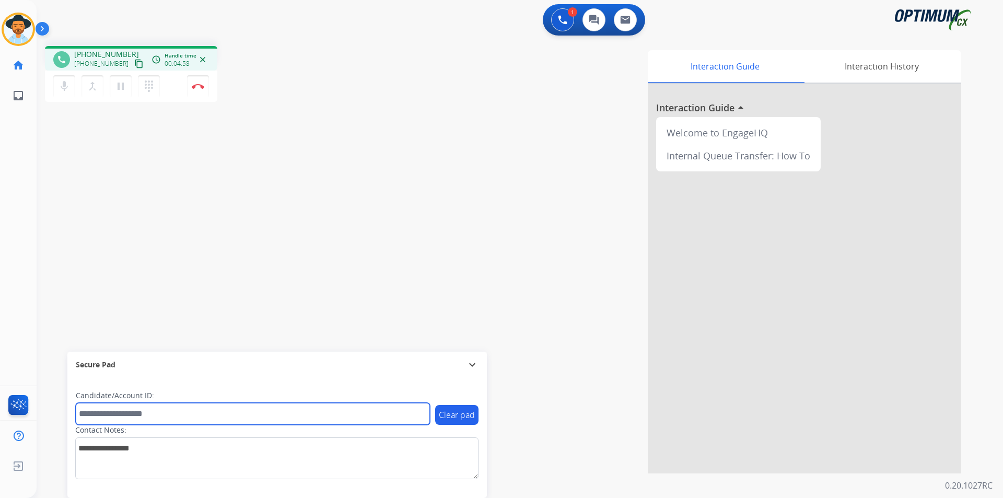
click at [202, 411] on input "text" at bounding box center [253, 414] width 354 height 22
paste input "**********"
type input "**********"
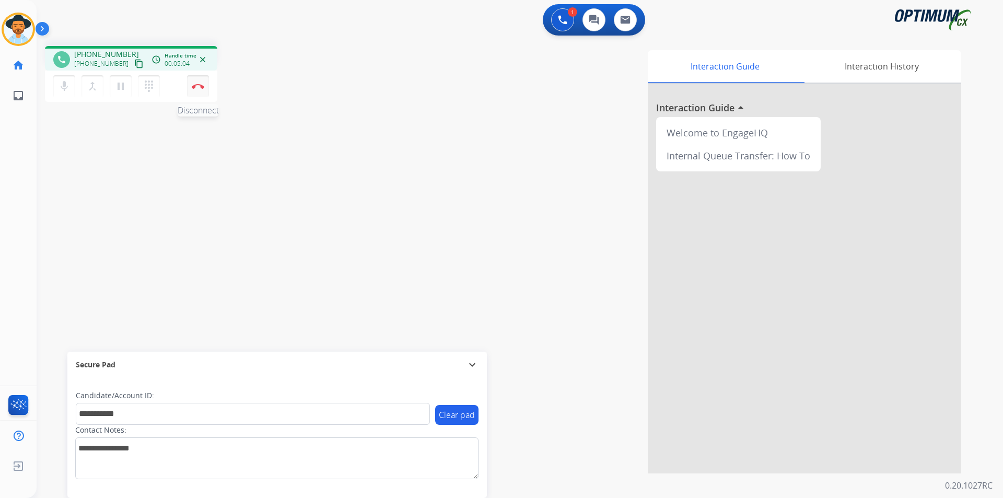
click at [193, 85] on img at bounding box center [198, 86] width 13 height 5
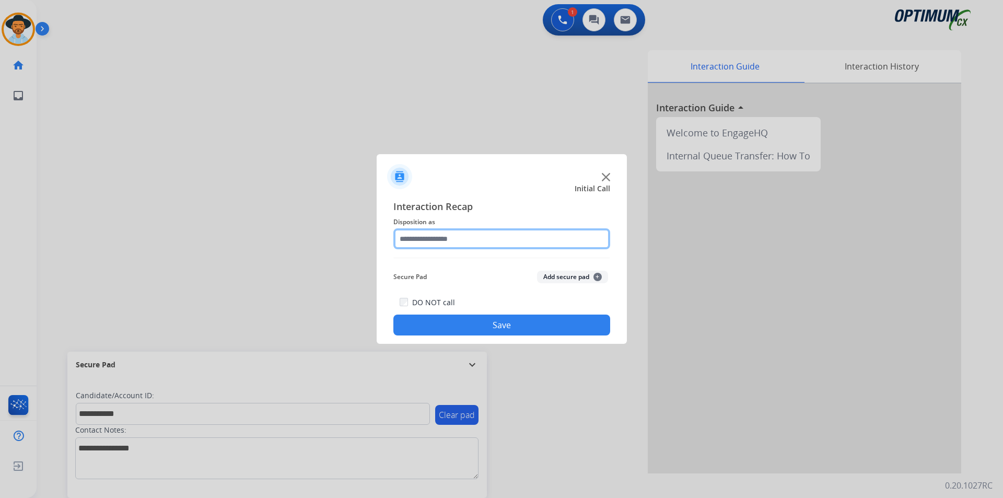
click at [466, 243] on input "text" at bounding box center [501, 238] width 217 height 21
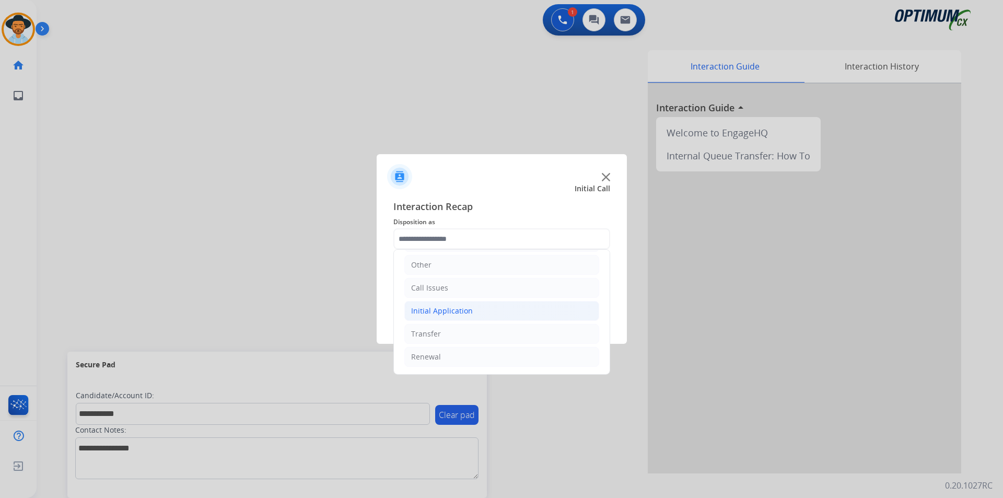
click at [458, 310] on div "Initial Application" at bounding box center [442, 311] width 62 height 10
click at [504, 338] on div "Credential Resend (Initial application)" at bounding box center [498, 334] width 132 height 10
type input "**********"
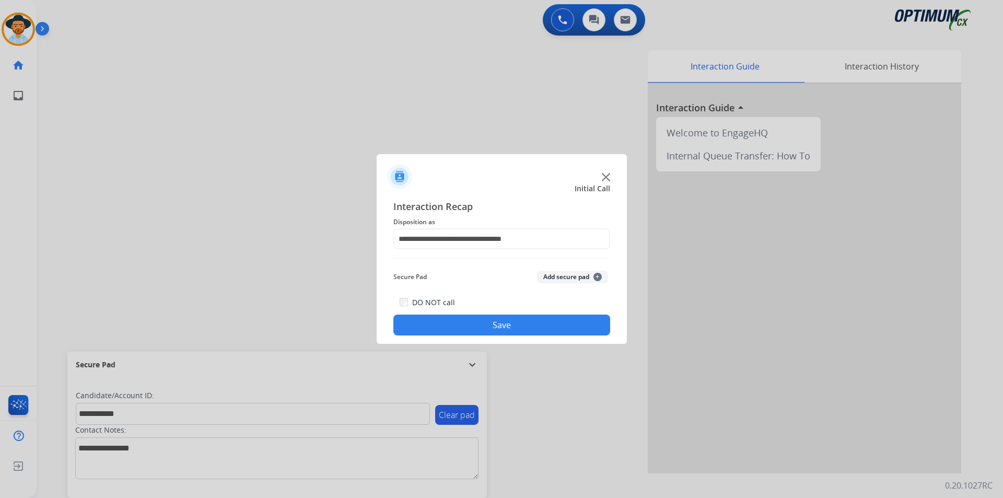
click at [479, 332] on button "Save" at bounding box center [501, 325] width 217 height 21
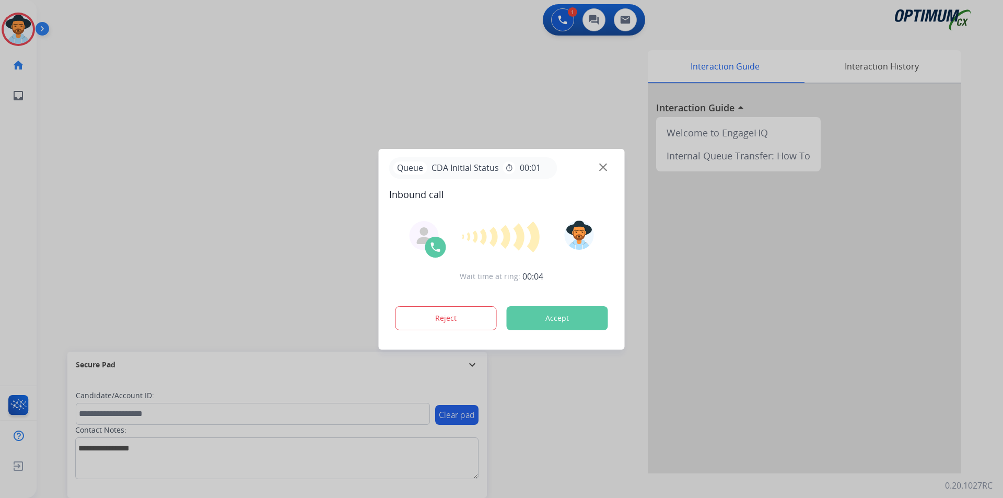
click at [259, 133] on div at bounding box center [501, 249] width 1003 height 498
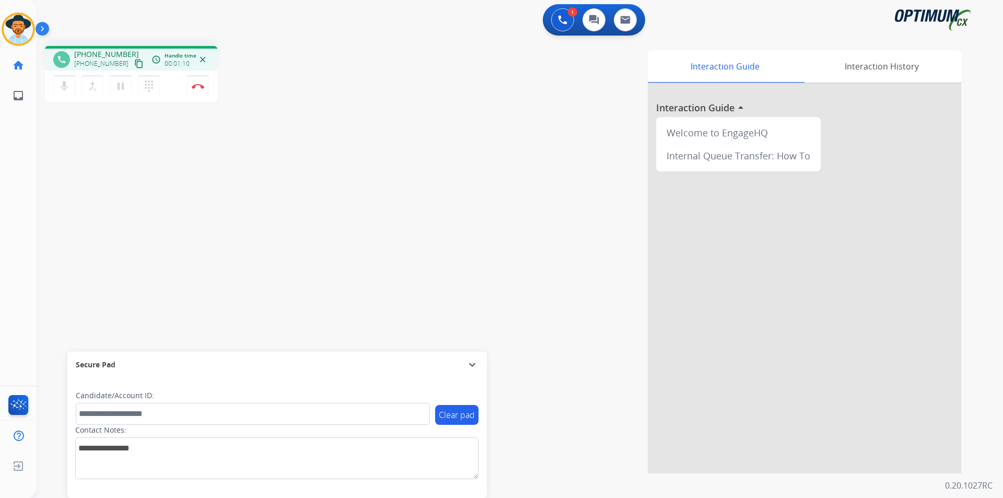
click at [96, 54] on span "[PHONE_NUMBER]" at bounding box center [106, 54] width 65 height 10
copy span "17013000487"
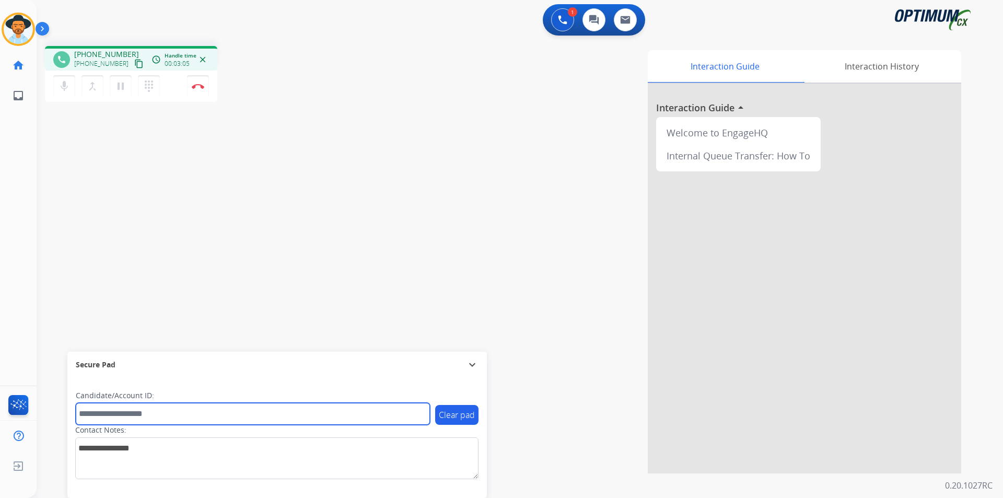
click at [179, 410] on input "text" at bounding box center [253, 414] width 354 height 22
paste input "**********"
type input "**********"
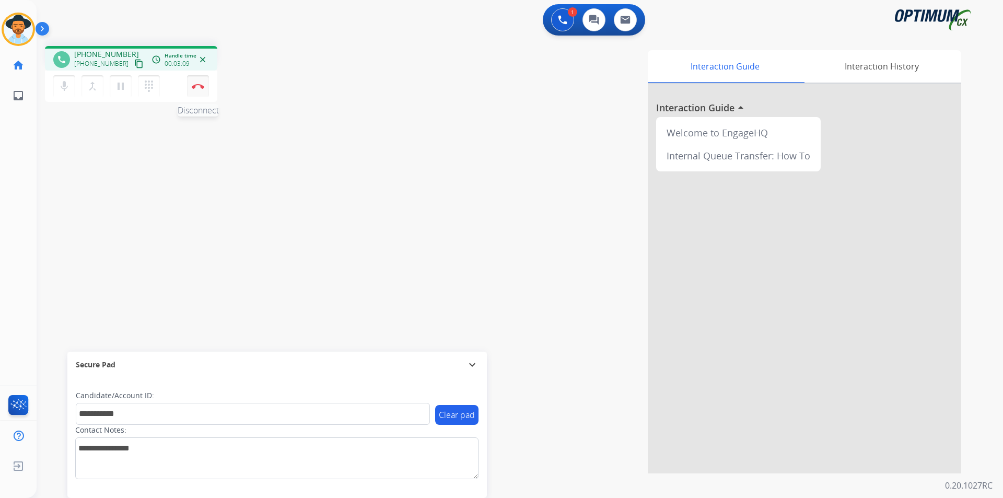
click at [194, 81] on button "Disconnect" at bounding box center [198, 86] width 22 height 22
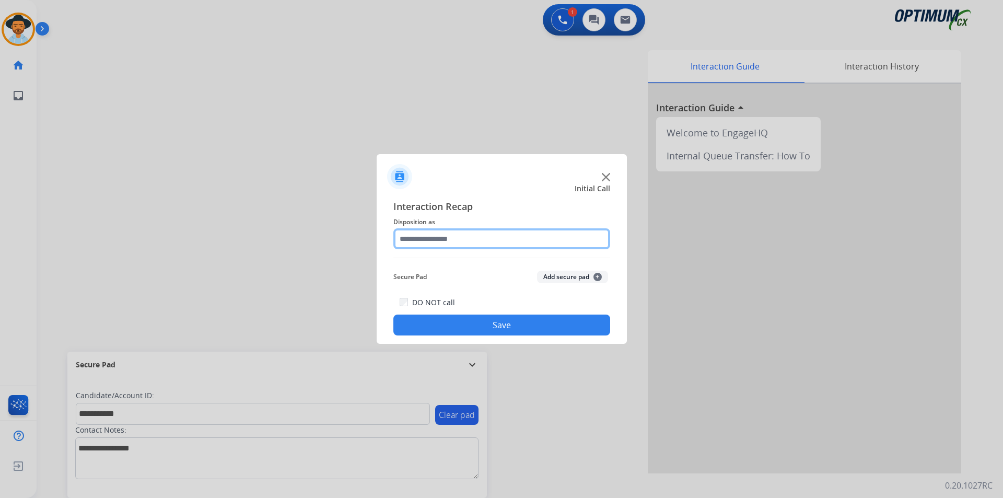
click at [431, 236] on input "text" at bounding box center [501, 238] width 217 height 21
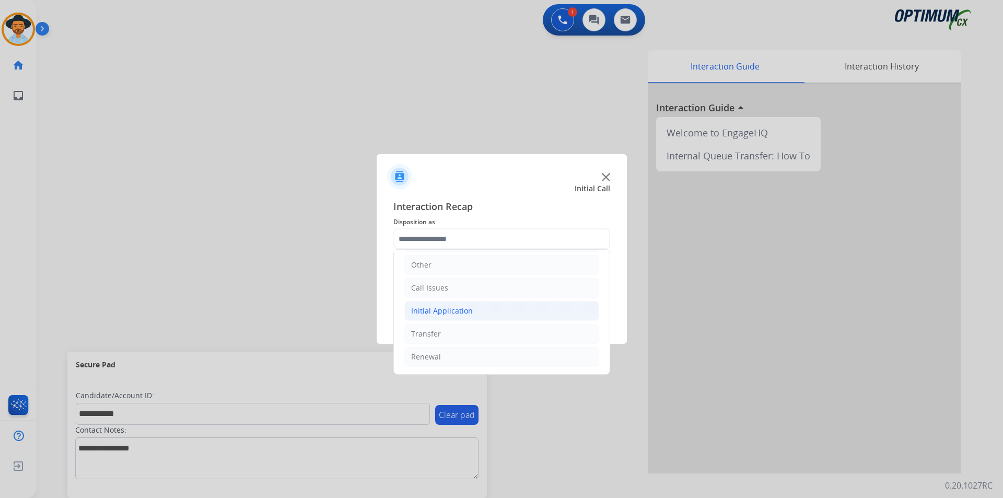
click at [451, 308] on div "Initial Application" at bounding box center [442, 311] width 62 height 10
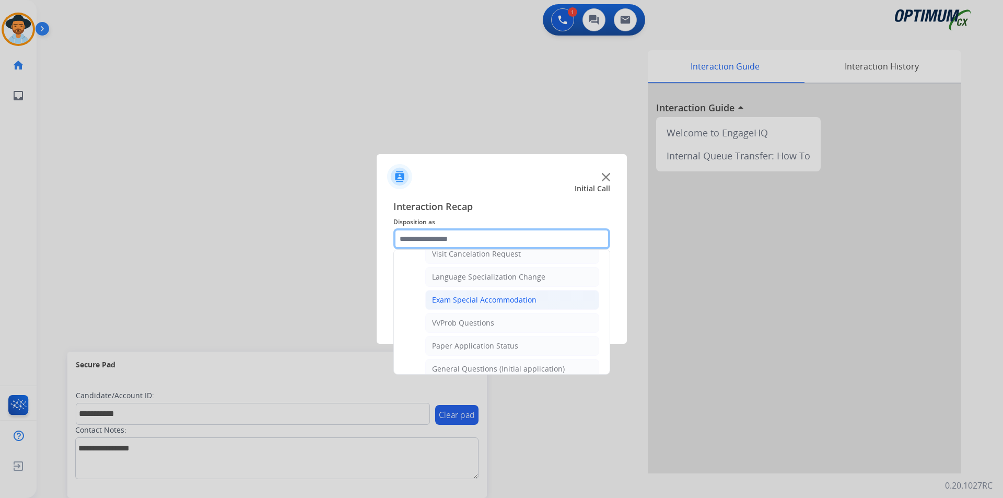
scroll to position [594, 0]
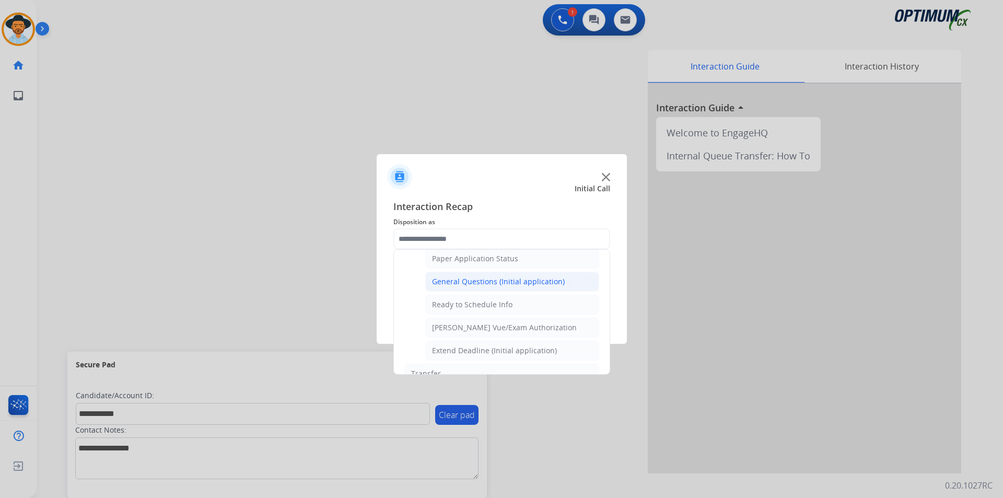
click at [482, 287] on div "General Questions (Initial application)" at bounding box center [498, 281] width 133 height 10
type input "**********"
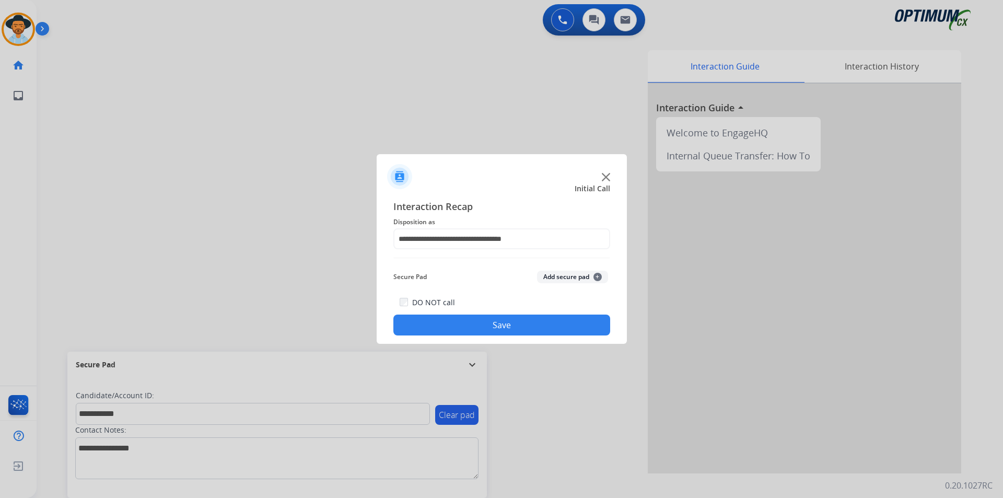
click at [458, 319] on button "Save" at bounding box center [501, 325] width 217 height 21
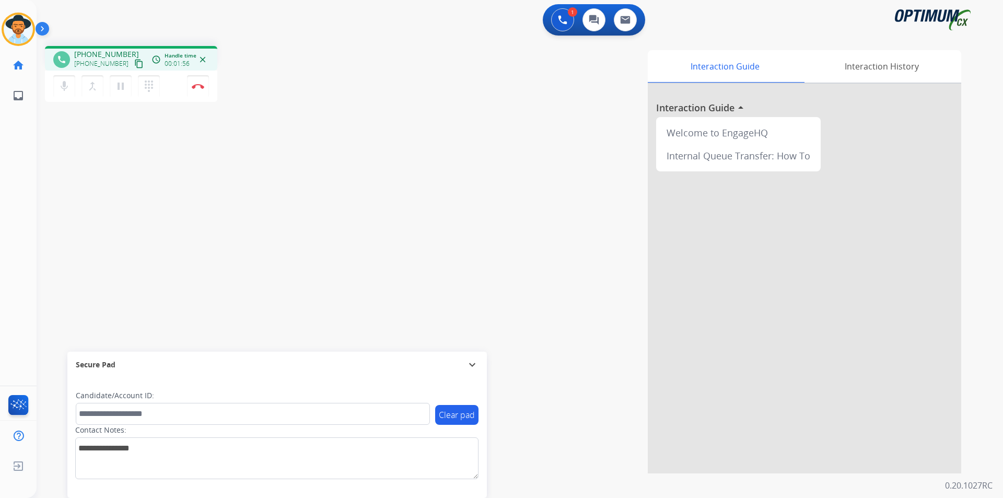
click at [86, 51] on span "[PHONE_NUMBER]" at bounding box center [106, 54] width 65 height 10
copy span "13185602732"
click at [97, 52] on span "[PHONE_NUMBER]" at bounding box center [106, 54] width 65 height 10
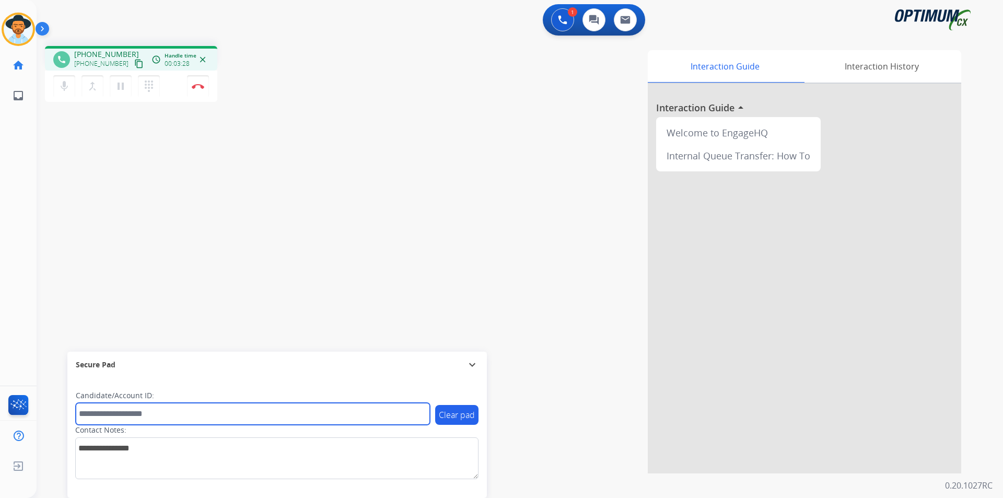
click at [101, 413] on input "text" at bounding box center [253, 414] width 354 height 22
paste input "**********"
type input "**********"
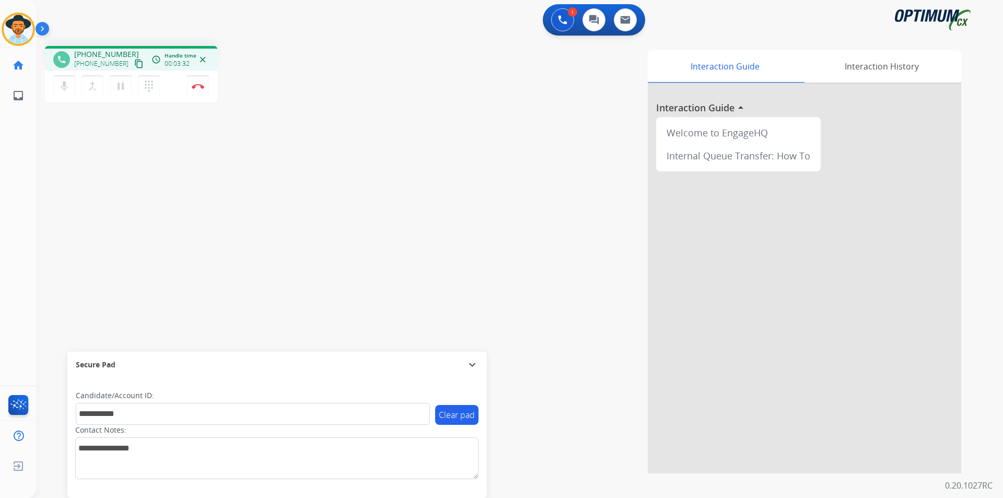
click at [211, 89] on div "mic Mute merge_type Bridge pause Hold dialpad Dialpad Disconnect" at bounding box center [131, 86] width 172 height 31
click at [203, 89] on button "Disconnect" at bounding box center [198, 86] width 22 height 22
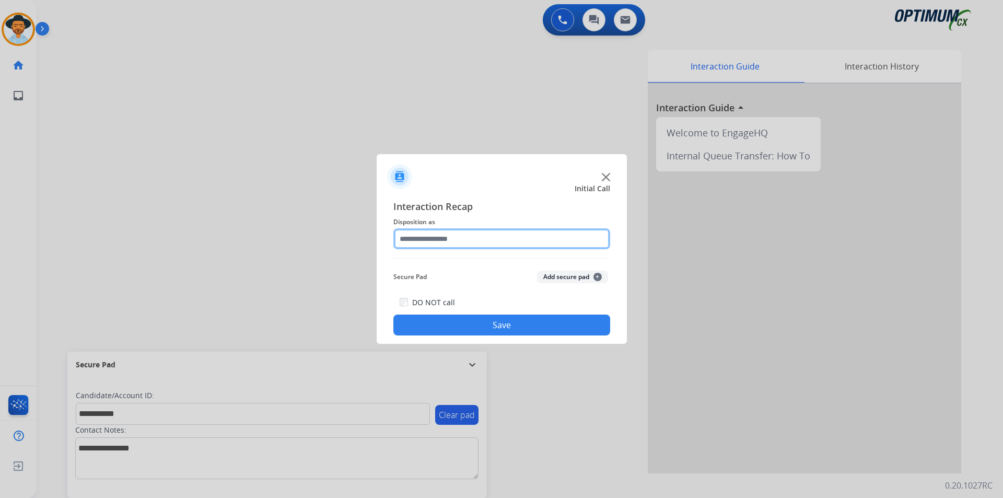
click at [474, 237] on input "text" at bounding box center [501, 238] width 217 height 21
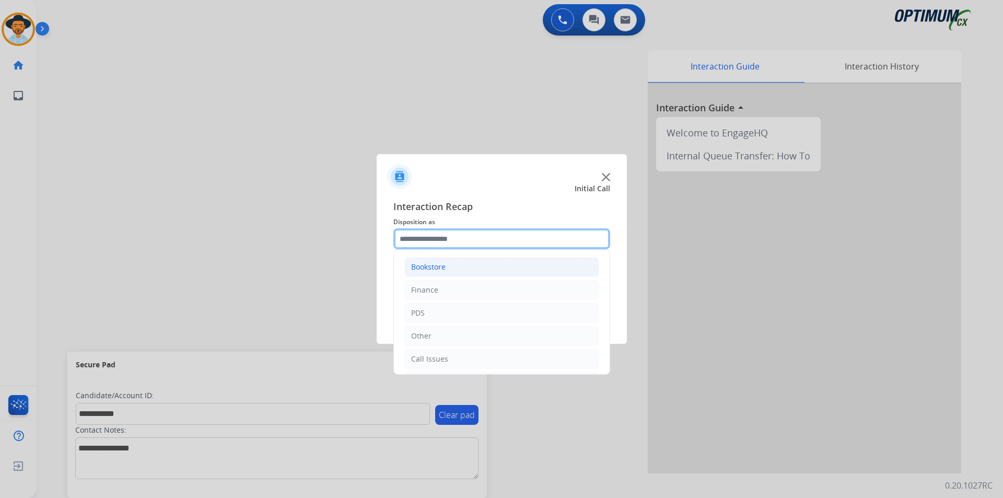
scroll to position [71, 0]
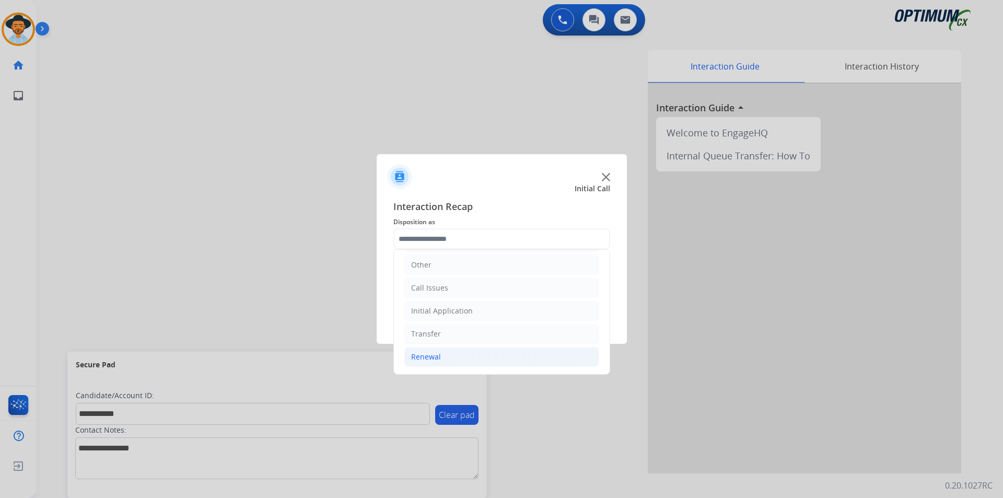
click at [423, 353] on div "Renewal" at bounding box center [426, 357] width 30 height 10
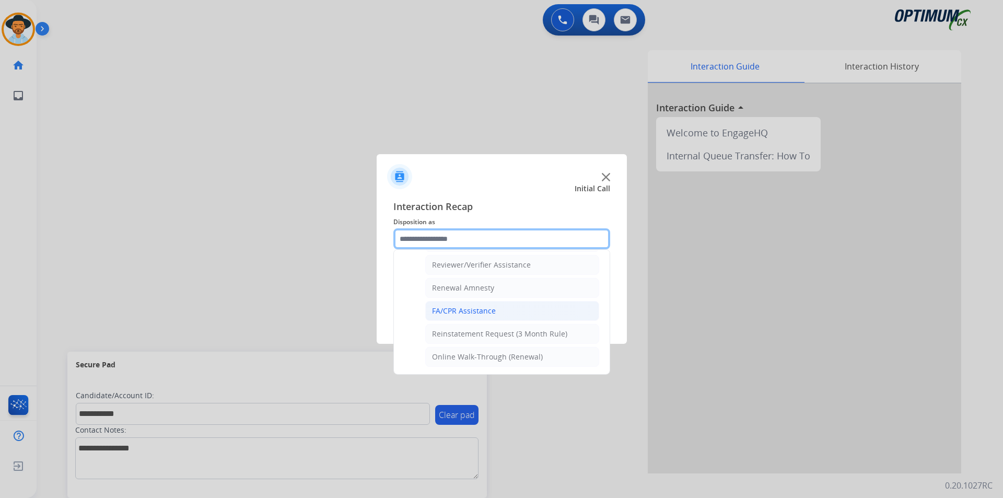
scroll to position [316, 0]
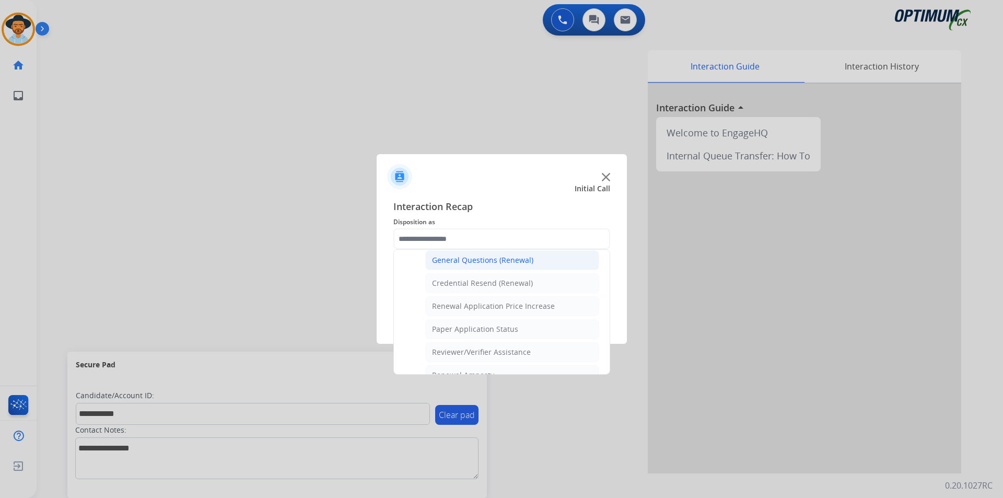
click at [482, 262] on div "General Questions (Renewal)" at bounding box center [482, 260] width 101 height 10
type input "**********"
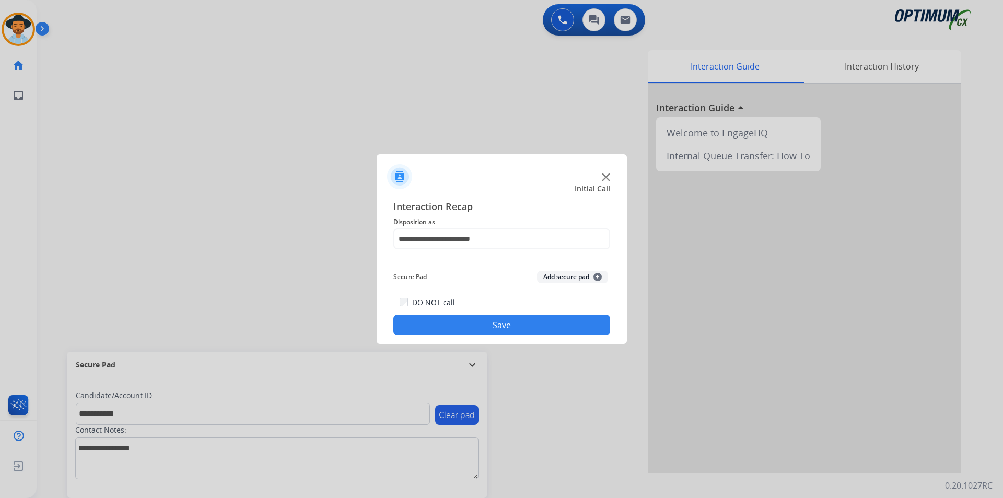
click at [452, 322] on button "Save" at bounding box center [501, 325] width 217 height 21
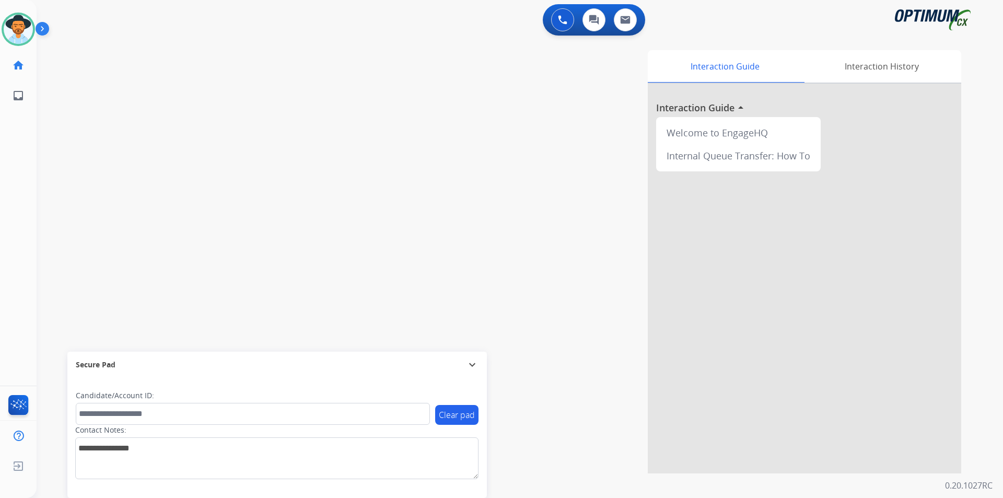
click at [300, 15] on div "0 Voice Interactions 0 Chat Interactions 0 Email Interactions" at bounding box center [513, 20] width 929 height 33
click at [19, 37] on img at bounding box center [18, 29] width 29 height 29
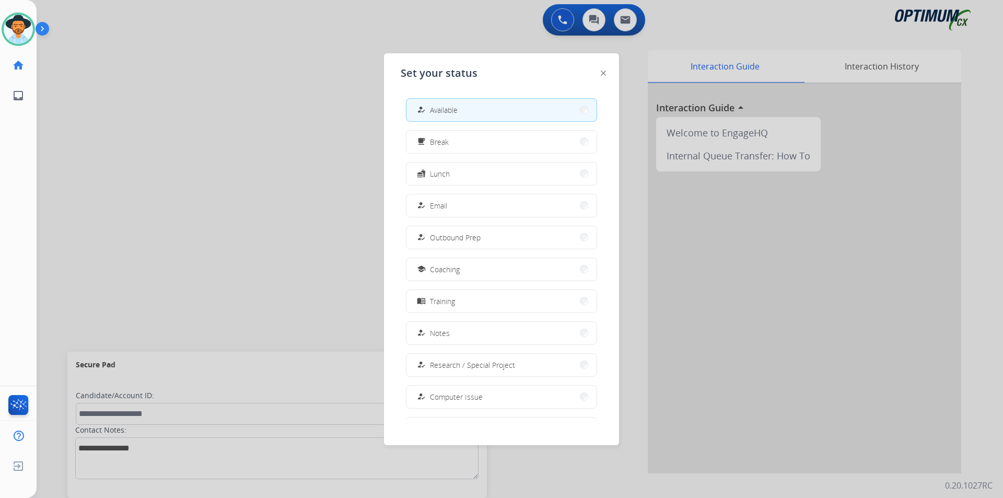
click at [173, 78] on div at bounding box center [501, 249] width 1003 height 498
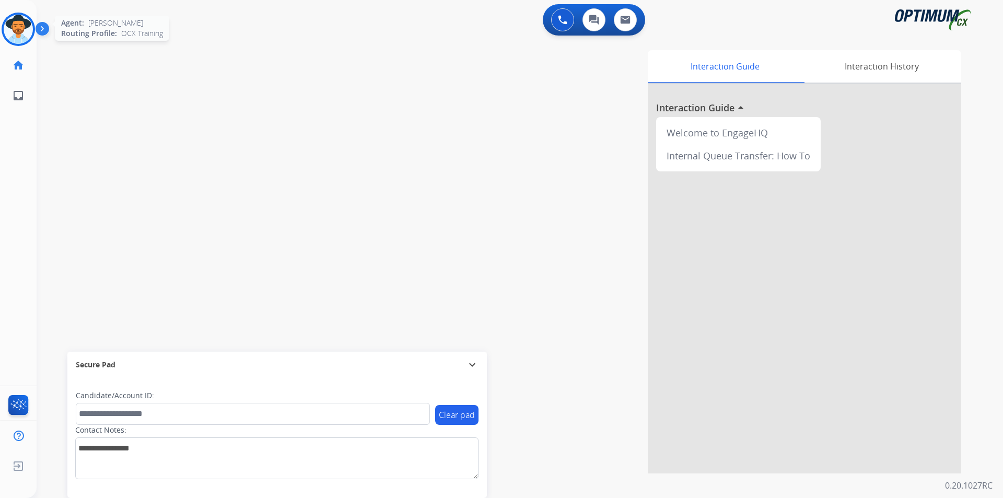
click at [17, 18] on img at bounding box center [18, 29] width 29 height 29
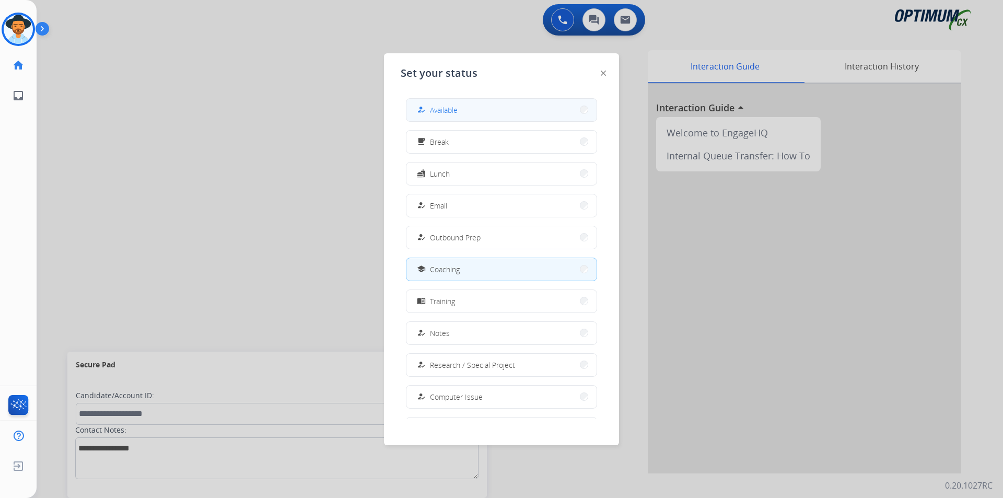
click at [479, 112] on button "how_to_reg Available" at bounding box center [501, 110] width 190 height 22
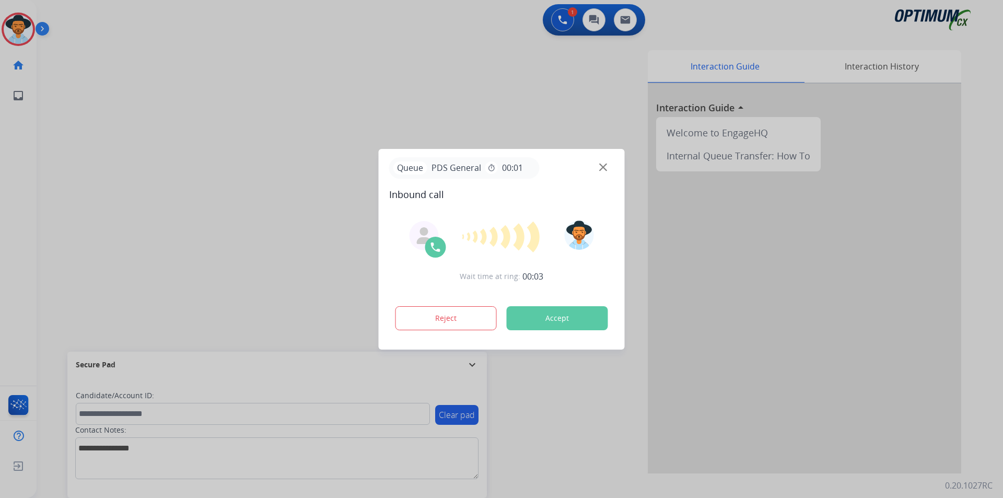
click at [357, 146] on div at bounding box center [501, 249] width 1003 height 498
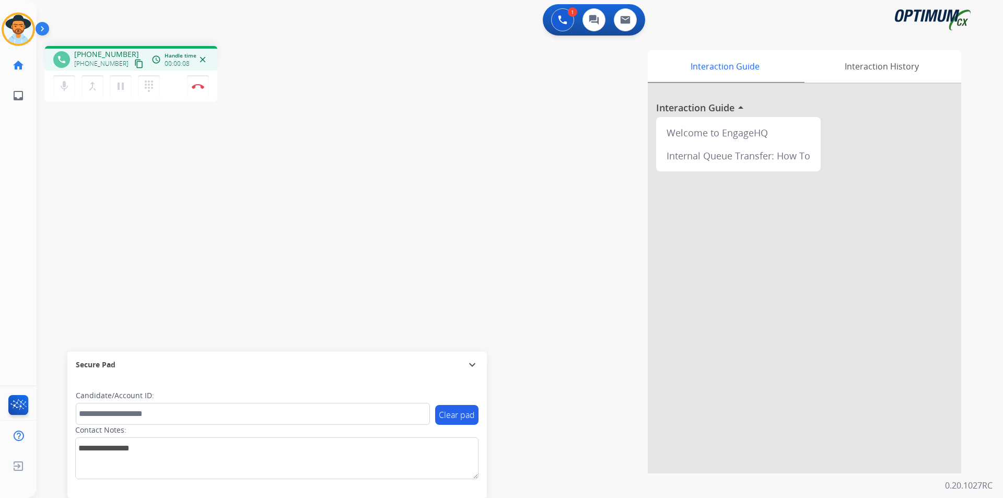
click at [112, 52] on span "[PHONE_NUMBER]" at bounding box center [106, 54] width 65 height 10
copy span "12408831699"
click at [68, 91] on mat-icon "mic" at bounding box center [64, 86] width 13 height 13
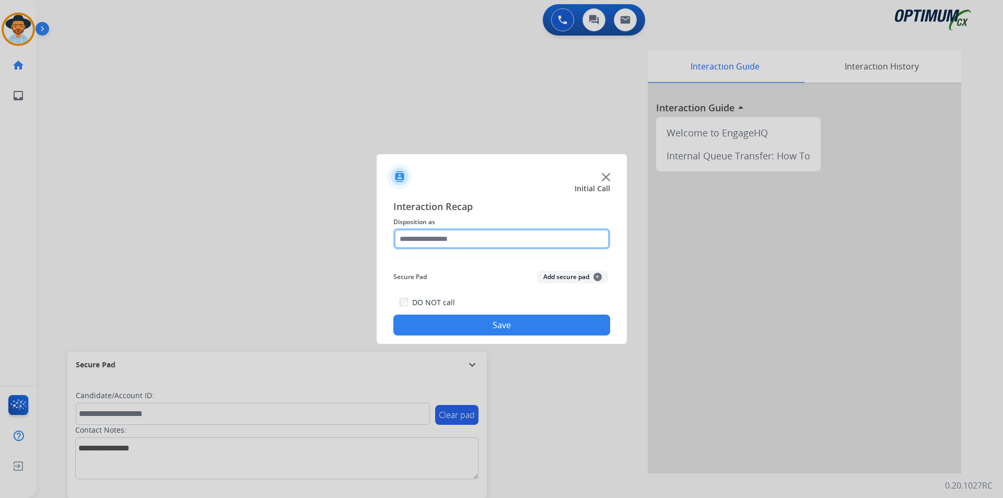
click at [479, 244] on input "text" at bounding box center [501, 238] width 217 height 21
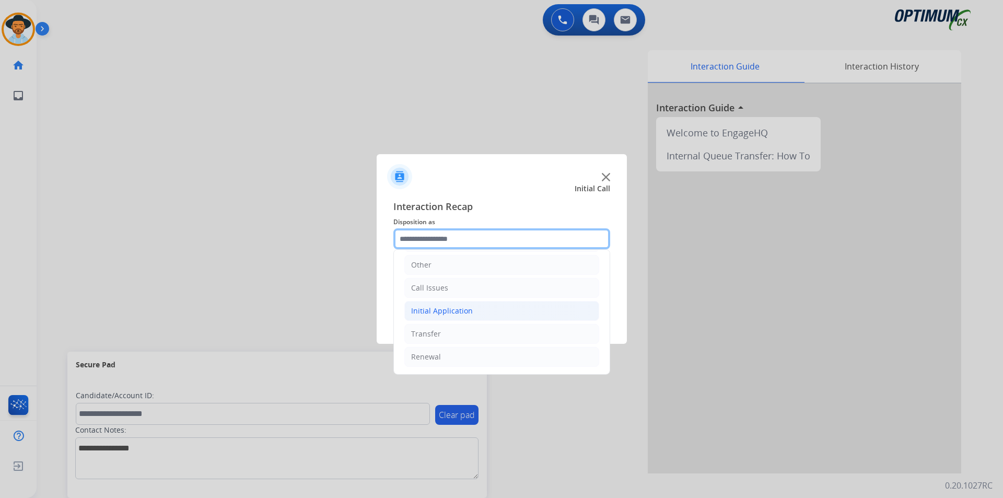
scroll to position [0, 0]
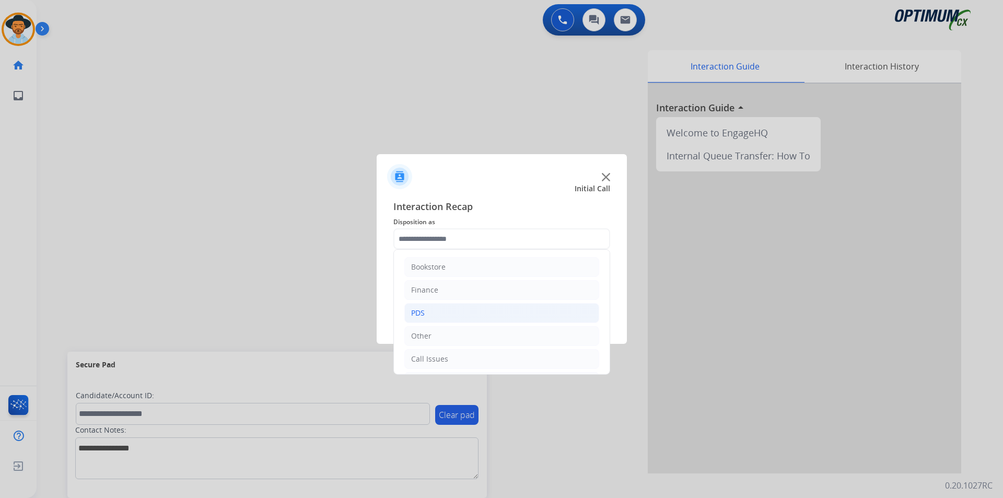
click at [426, 307] on li "PDS" at bounding box center [501, 313] width 195 height 20
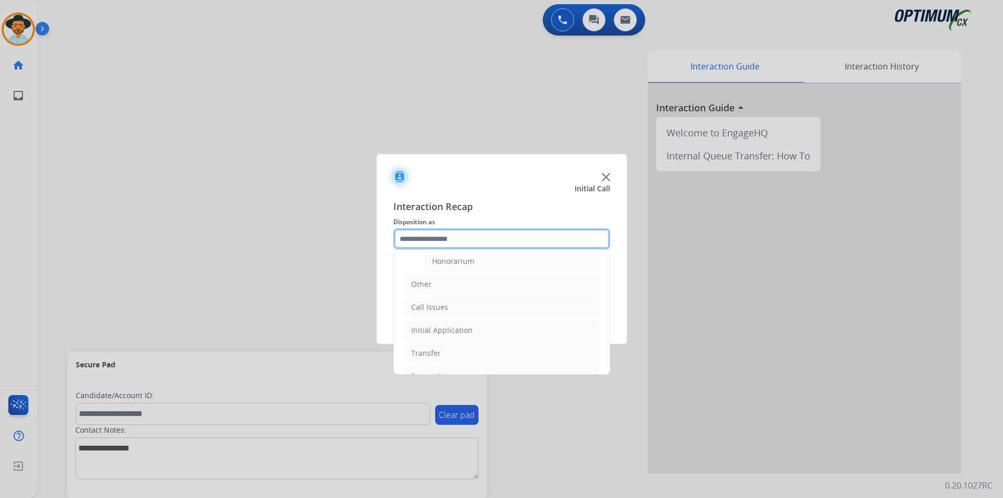
scroll to position [261, 0]
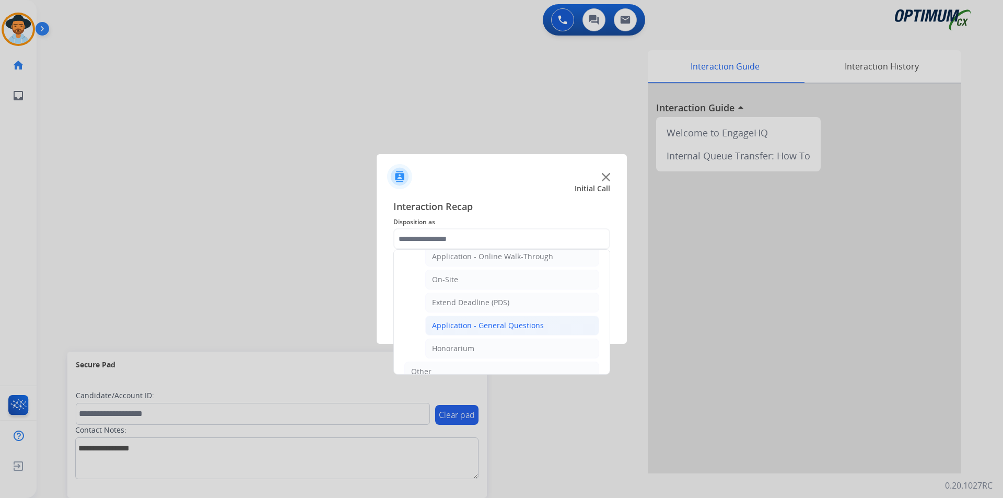
click at [461, 327] on div "Application - General Questions" at bounding box center [488, 325] width 112 height 10
type input "**********"
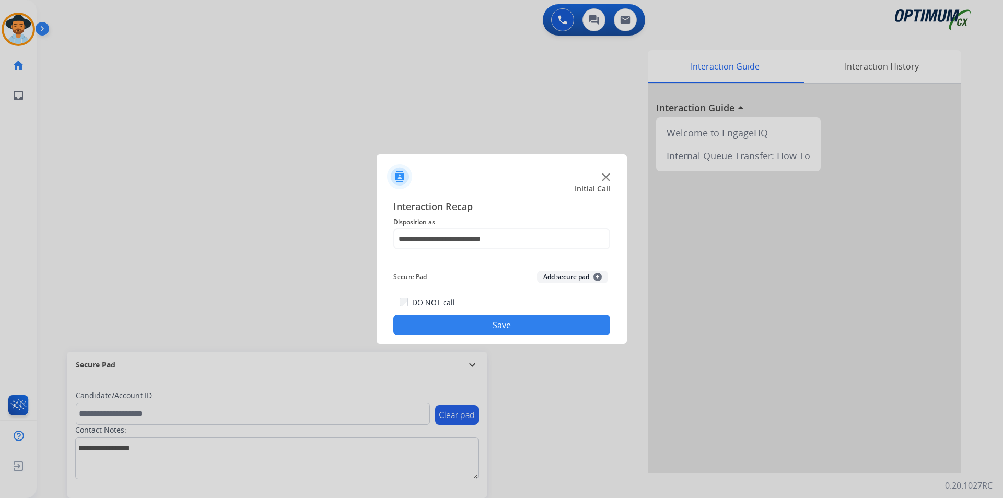
click at [454, 327] on button "Save" at bounding box center [501, 325] width 217 height 21
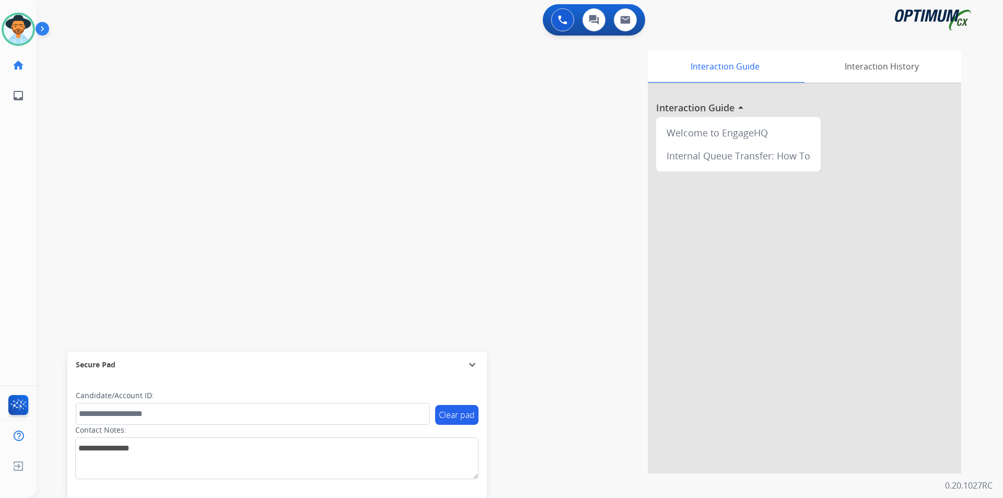
click at [339, 93] on div "swap_horiz Break voice bridge close_fullscreen Connect 3-Way Call merge_type Se…" at bounding box center [508, 256] width 942 height 436
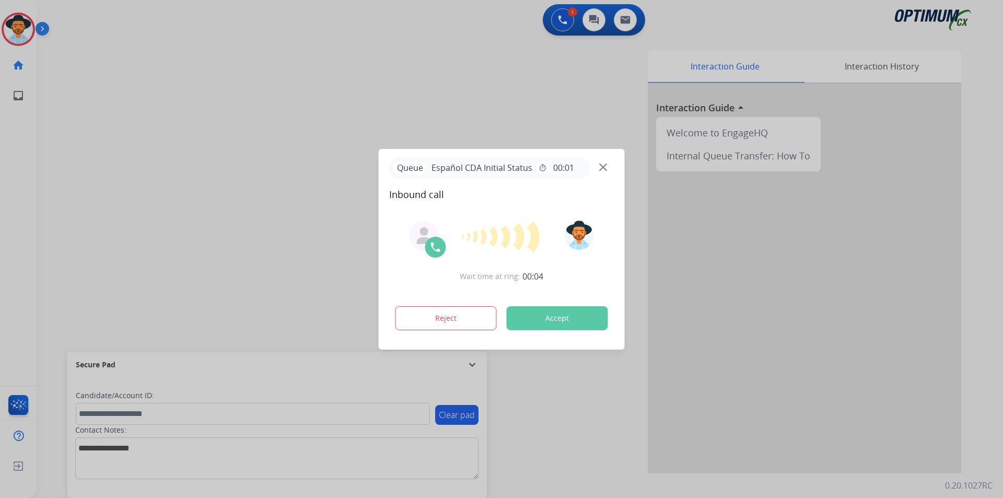
click at [457, 106] on div at bounding box center [501, 249] width 1003 height 498
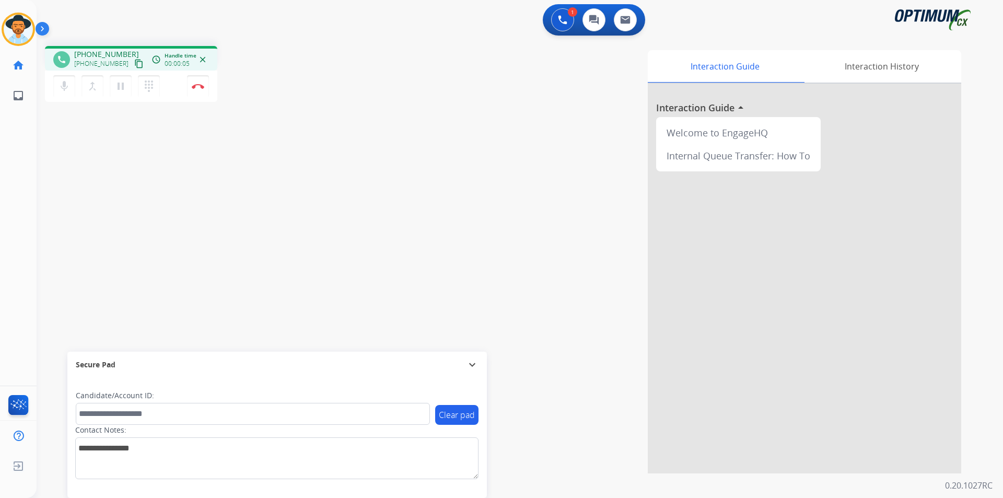
click at [91, 51] on span "[PHONE_NUMBER]" at bounding box center [106, 54] width 65 height 10
copy span "19392891103"
click at [113, 54] on span "[PHONE_NUMBER]" at bounding box center [106, 54] width 65 height 10
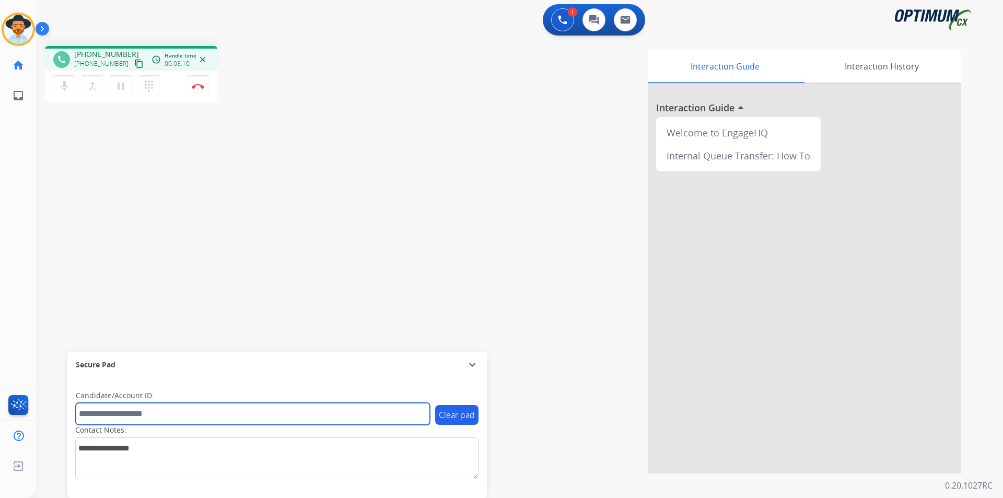
click at [210, 418] on input "text" at bounding box center [253, 414] width 354 height 22
paste input "**********"
click at [82, 412] on input "**********" at bounding box center [253, 414] width 354 height 22
type input "**********"
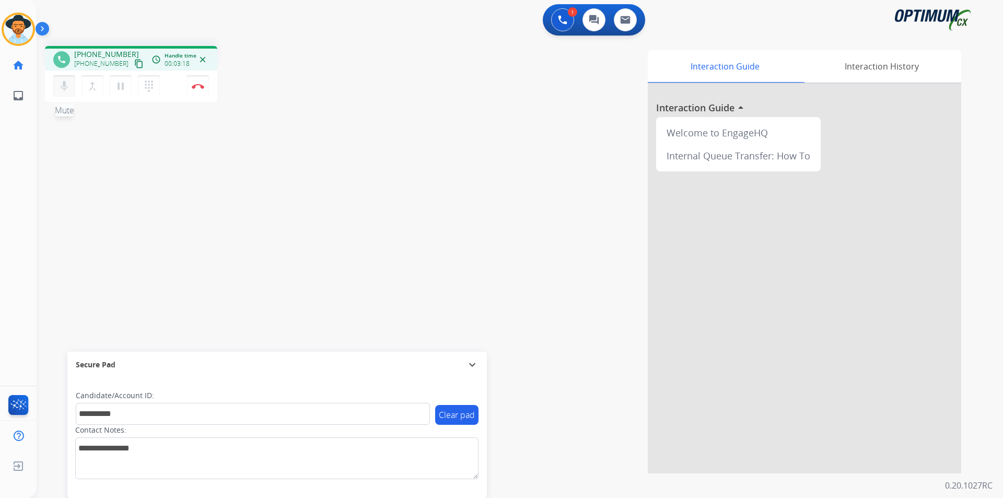
click at [64, 87] on mat-icon "mic" at bounding box center [64, 86] width 13 height 13
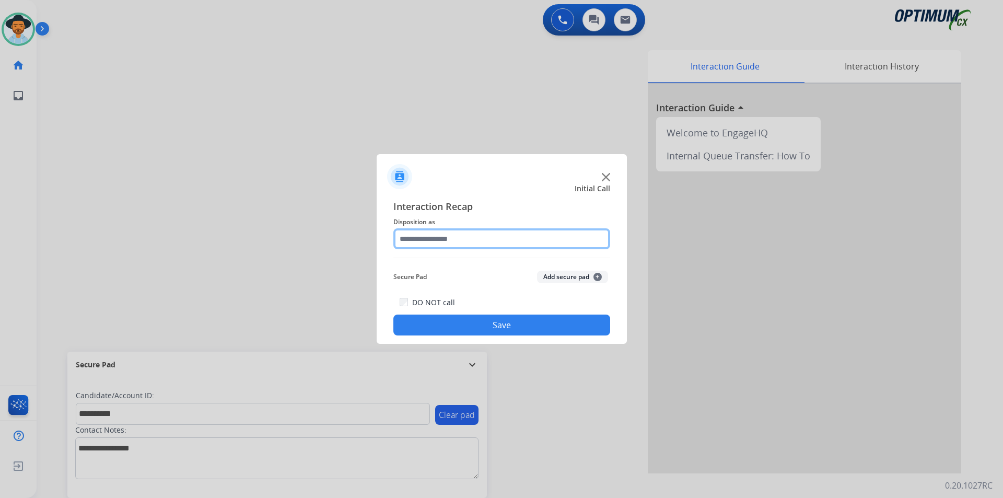
click at [491, 236] on input "text" at bounding box center [501, 238] width 217 height 21
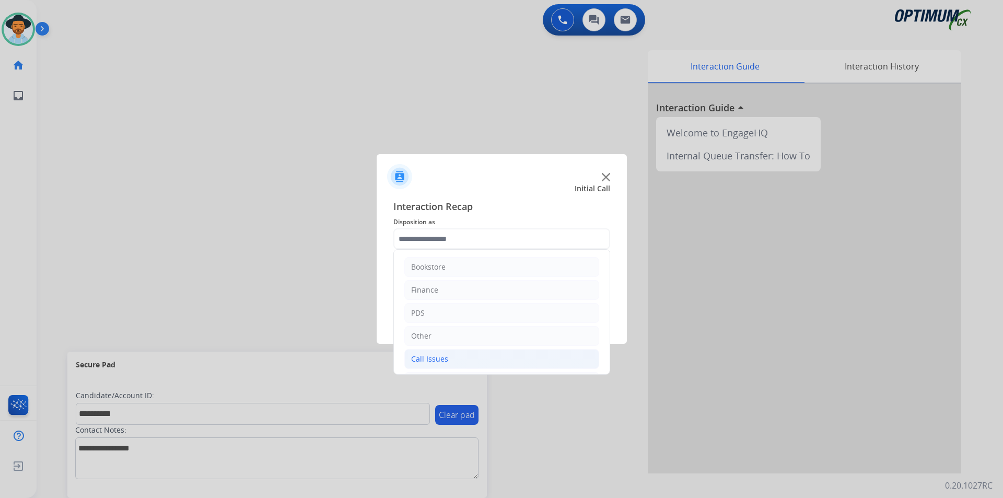
click at [462, 354] on li "Call Issues" at bounding box center [501, 359] width 195 height 20
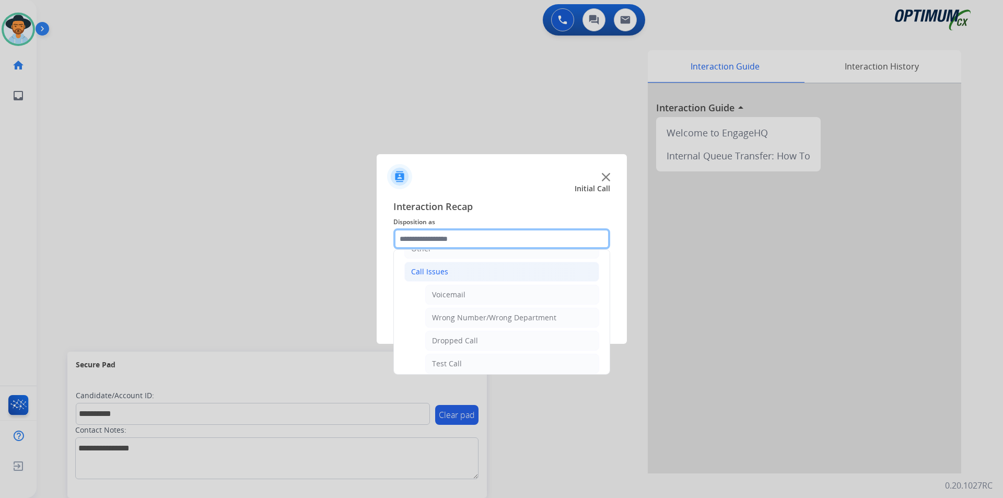
scroll to position [174, 0]
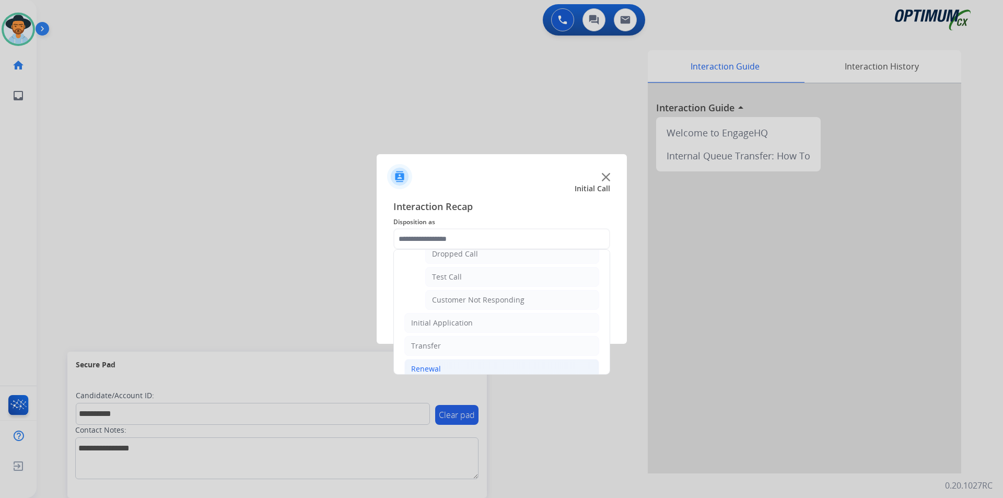
click at [444, 367] on li "Renewal" at bounding box center [501, 369] width 195 height 20
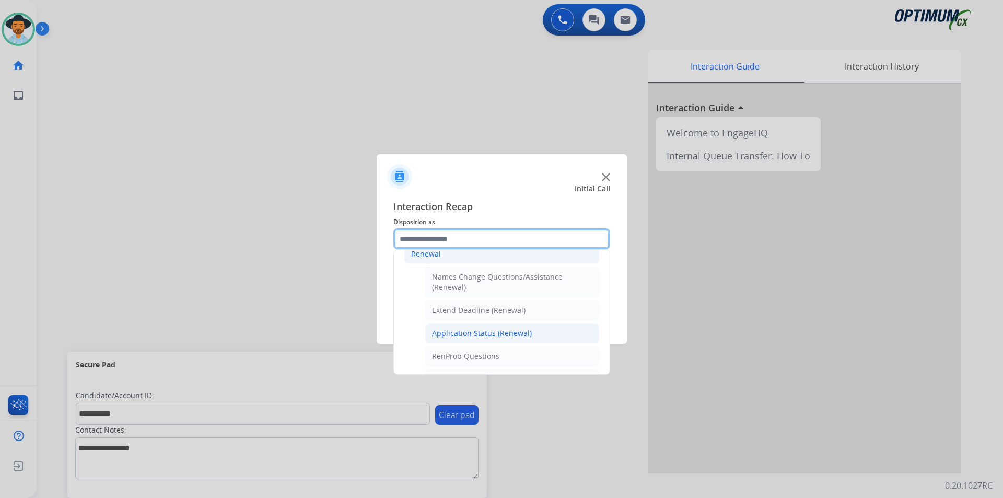
scroll to position [261, 0]
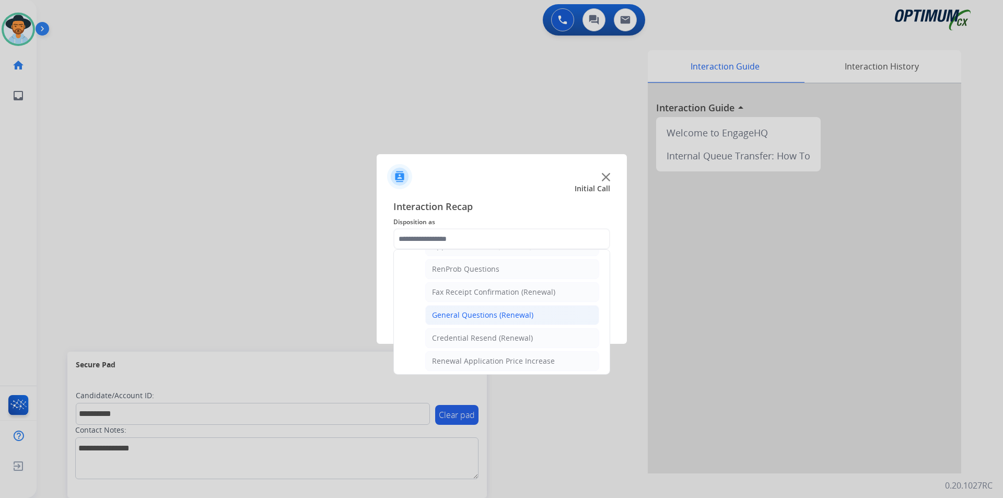
click at [484, 319] on div "General Questions (Renewal)" at bounding box center [482, 315] width 101 height 10
type input "**********"
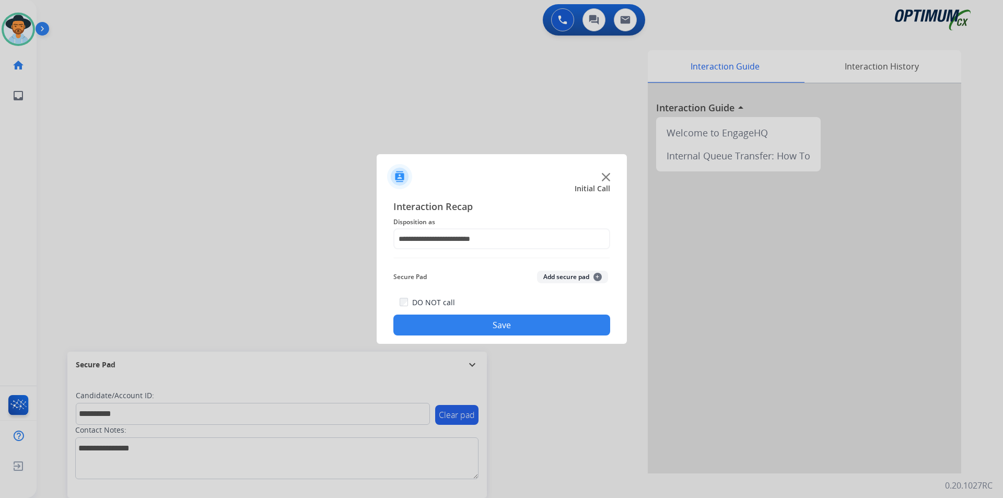
click at [466, 329] on button "Save" at bounding box center [501, 325] width 217 height 21
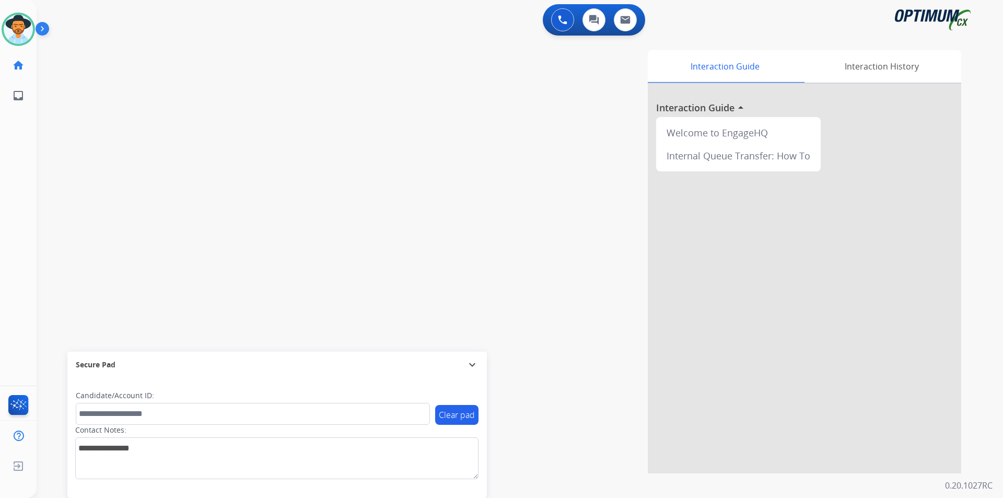
click at [430, 126] on div "Interaction Guide Interaction History Interaction Guide arrow_drop_up Welcome t…" at bounding box center [653, 261] width 615 height 423
click at [27, 32] on img at bounding box center [18, 29] width 29 height 29
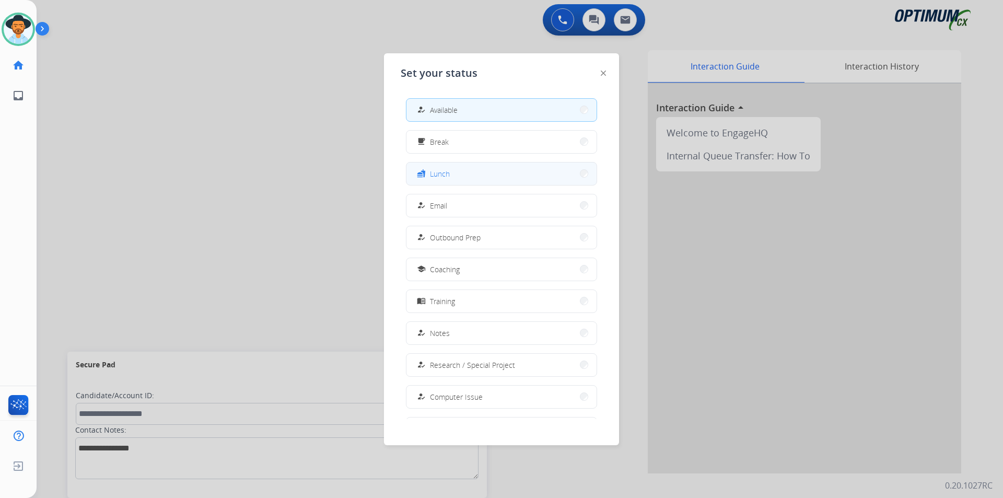
click at [477, 173] on button "fastfood Lunch" at bounding box center [501, 173] width 190 height 22
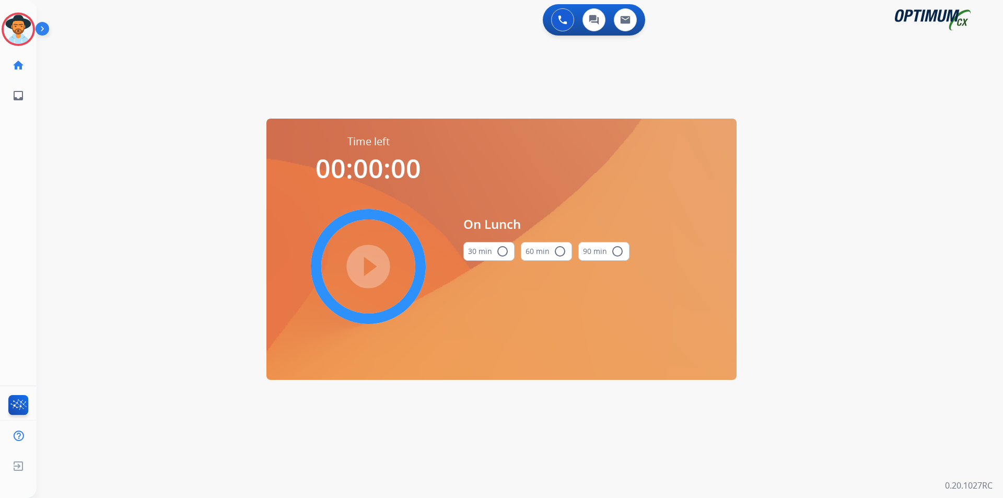
click at [505, 252] on mat-icon "radio_button_unchecked" at bounding box center [502, 251] width 13 height 13
click at [375, 263] on mat-icon "play_circle_filled" at bounding box center [368, 266] width 13 height 13
